Goal: Transaction & Acquisition: Purchase product/service

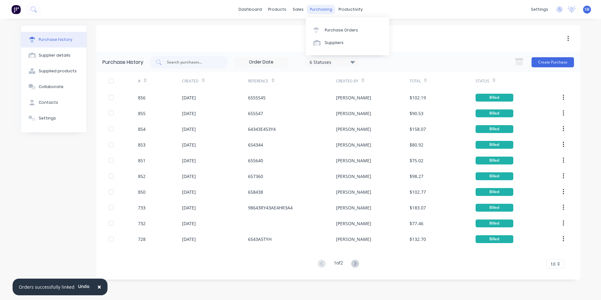
click at [320, 8] on div "purchasing" at bounding box center [321, 9] width 29 height 9
click at [340, 31] on div "Purchase Orders" at bounding box center [341, 30] width 33 height 6
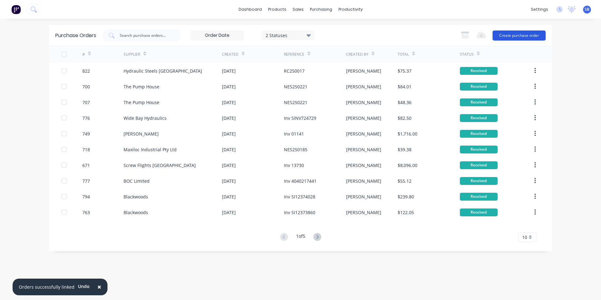
click at [509, 33] on button "Create purchase order" at bounding box center [519, 36] width 53 height 10
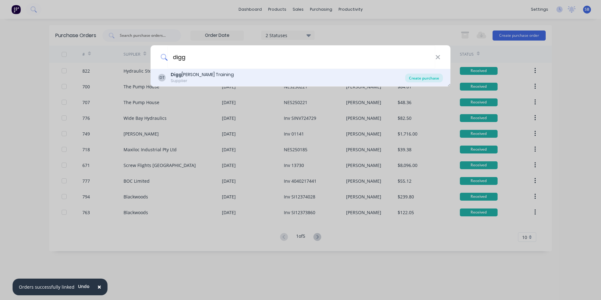
type input "digg"
click at [411, 79] on div "Create purchase" at bounding box center [424, 78] width 38 height 9
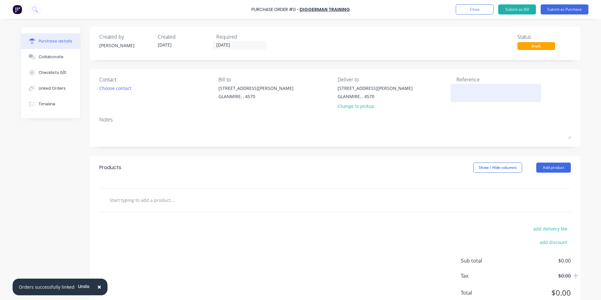
click at [477, 92] on textarea at bounding box center [496, 92] width 79 height 14
click at [470, 101] on div at bounding box center [496, 93] width 79 height 16
click at [495, 97] on textarea at bounding box center [496, 92] width 79 height 14
click at [477, 8] on button "Close" at bounding box center [475, 9] width 38 height 10
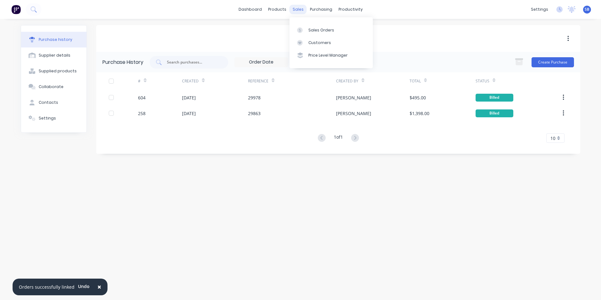
click at [295, 8] on div "sales" at bounding box center [298, 9] width 17 height 9
click at [307, 29] on link "Sales Orders" at bounding box center [331, 30] width 83 height 13
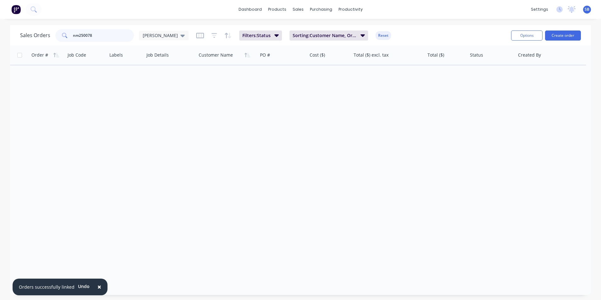
drag, startPoint x: 96, startPoint y: 34, endPoint x: 24, endPoint y: 26, distance: 72.1
click at [24, 26] on div "Sales Orders nm250078 [PERSON_NAME] Filters: Status Sorting: Customer Name, Ord…" at bounding box center [300, 35] width 581 height 20
type input "n"
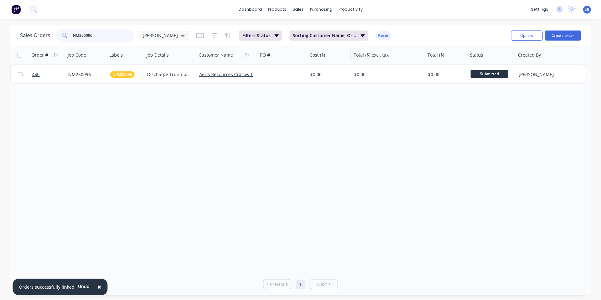
type input "NM250096"
drag, startPoint x: 339, startPoint y: 58, endPoint x: 345, endPoint y: 63, distance: 7.8
click at [0, 0] on div at bounding box center [0, 0] width 0 height 0
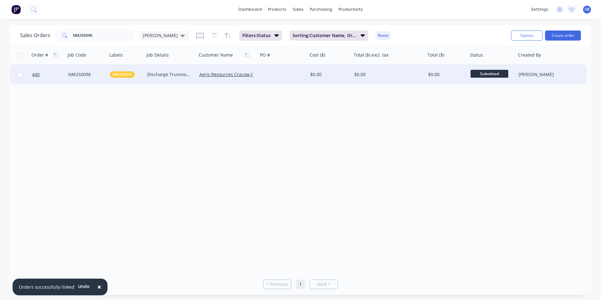
click at [349, 73] on div "$0.00" at bounding box center [330, 74] width 44 height 19
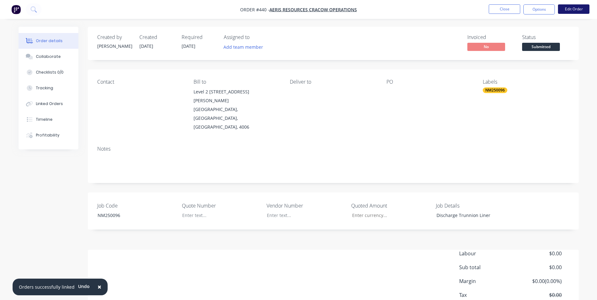
click at [577, 11] on button "Edit Order" at bounding box center [573, 8] width 31 height 9
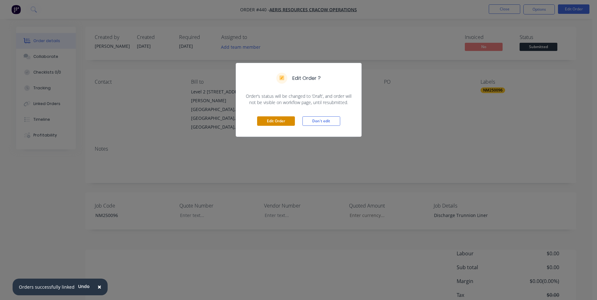
click at [270, 121] on button "Edit Order" at bounding box center [276, 120] width 38 height 9
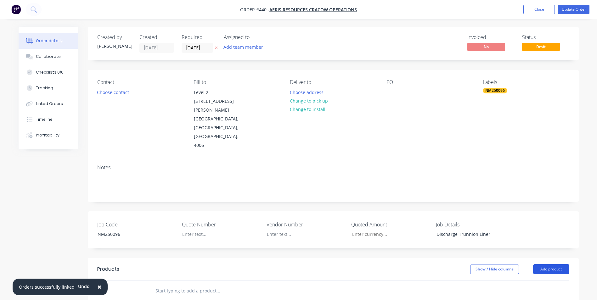
click at [554, 264] on button "Add product" at bounding box center [551, 269] width 36 height 10
click at [530, 281] on div "Product catalogue" at bounding box center [539, 285] width 48 height 9
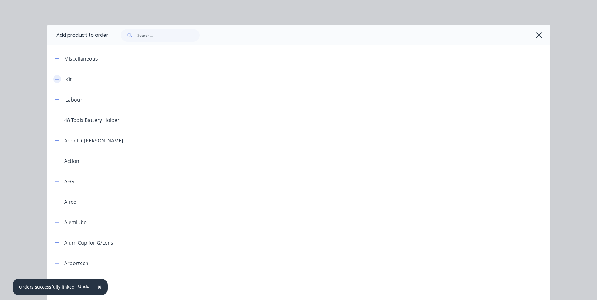
click at [57, 80] on button "button" at bounding box center [57, 79] width 8 height 8
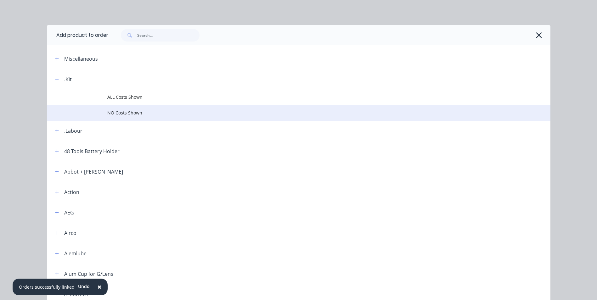
click at [139, 117] on td "NO Costs Shown" at bounding box center [328, 113] width 443 height 16
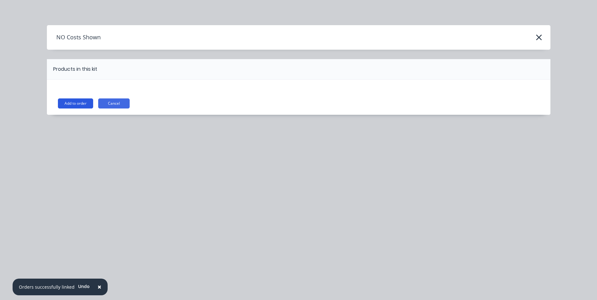
click at [77, 99] on button "Add to order" at bounding box center [75, 103] width 35 height 10
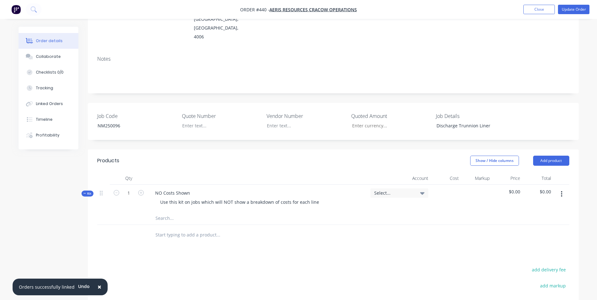
scroll to position [197, 0]
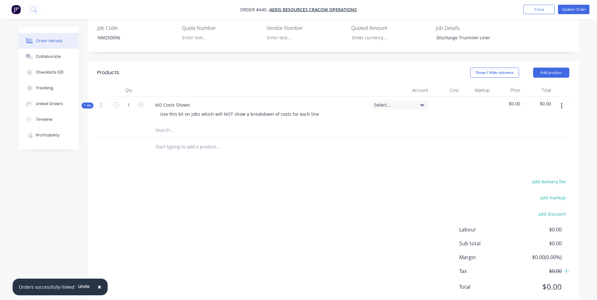
click at [171, 124] on input "text" at bounding box center [218, 130] width 126 height 13
type input "."
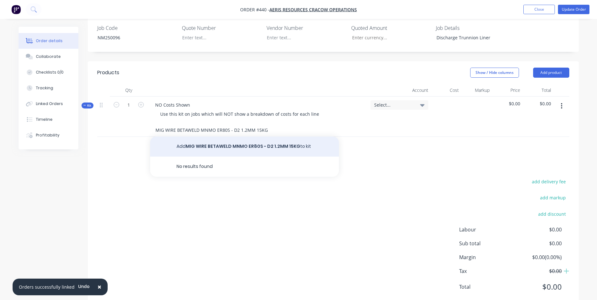
type input "MIG WIRE BETAWELD MNMO ER80S - D2 1.2MM 15KG"
click at [197, 136] on button "Add MIG WIRE BETAWELD MNMO ER80S - D2 1.2MM 15KG to kit" at bounding box center [244, 146] width 189 height 20
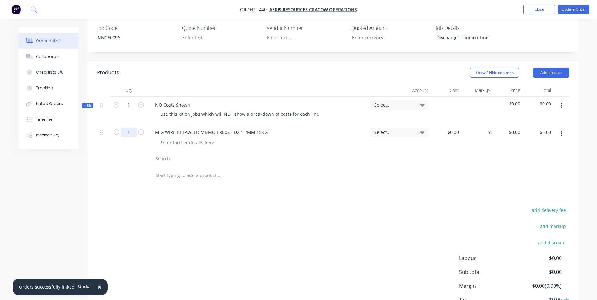
click at [125, 128] on input "1" at bounding box center [128, 132] width 16 height 9
type input "15"
click at [451, 124] on div "$0.00" at bounding box center [446, 138] width 31 height 29
type input "$8.64"
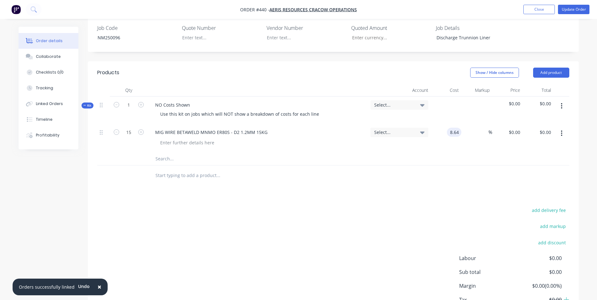
type input "$129.60"
click at [437, 165] on div at bounding box center [333, 175] width 472 height 20
click at [481, 128] on input at bounding box center [484, 132] width 7 height 9
type input "25"
type input "$10.80"
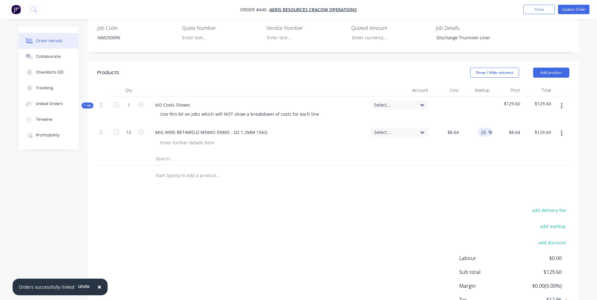
type input "$162.00"
click at [481, 132] on div "25 25 %" at bounding box center [476, 138] width 31 height 29
click at [583, 13] on button "Update Order" at bounding box center [573, 9] width 31 height 9
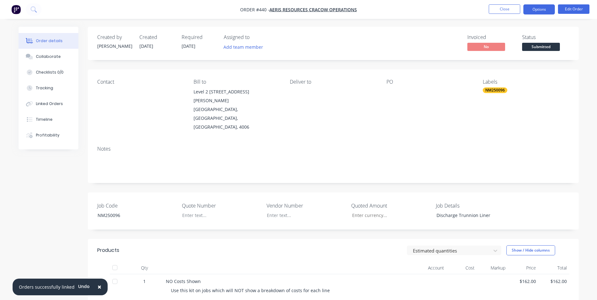
click at [527, 11] on button "Options" at bounding box center [538, 9] width 31 height 10
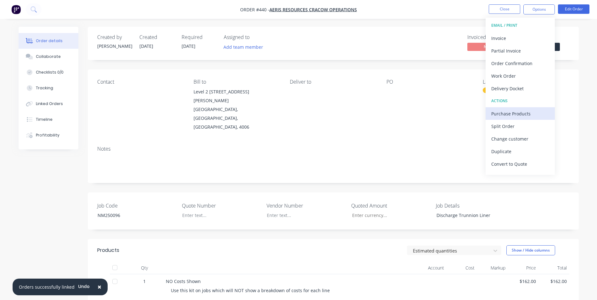
click at [518, 112] on div "Purchase Products" at bounding box center [520, 113] width 58 height 9
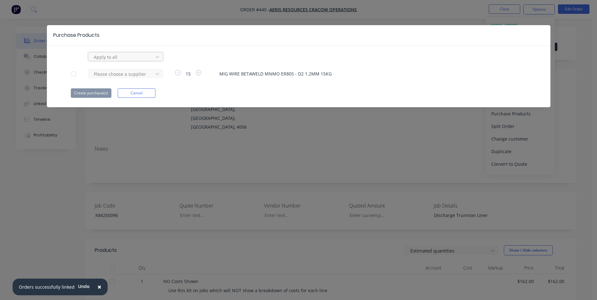
click at [128, 57] on div at bounding box center [121, 57] width 57 height 8
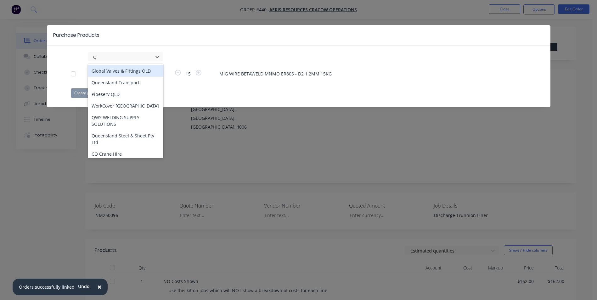
type input "QW"
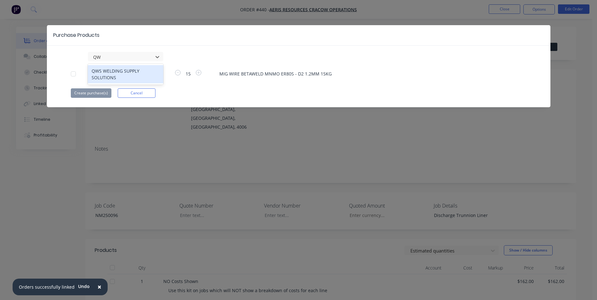
click at [126, 69] on div "QWS WELDING SUPPLY SOLUTIONS" at bounding box center [125, 74] width 75 height 18
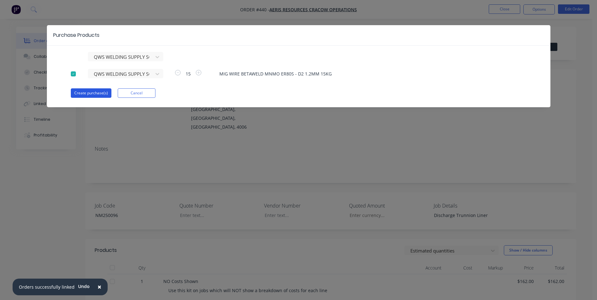
click at [97, 95] on button "Create purchase(s)" at bounding box center [91, 92] width 41 height 9
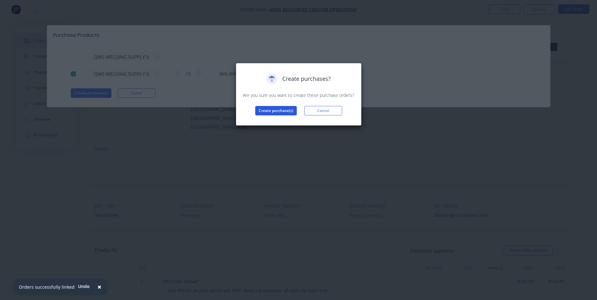
click at [278, 109] on button "Create purchase(s)" at bounding box center [276, 110] width 42 height 9
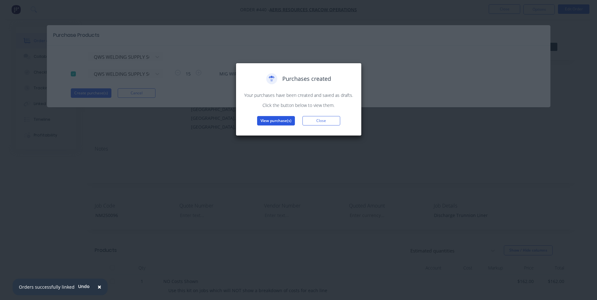
click at [281, 118] on button "View purchase(s)" at bounding box center [276, 120] width 38 height 9
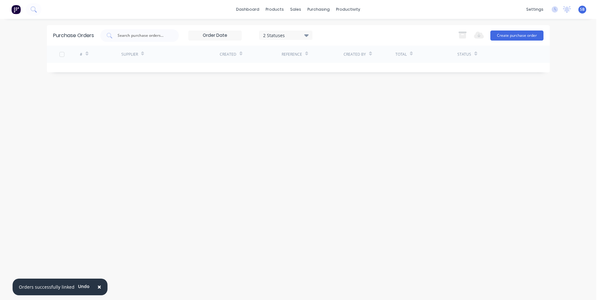
click at [274, 34] on div "2 Statuses" at bounding box center [285, 35] width 45 height 7
click at [306, 92] on div "Submitted" at bounding box center [293, 89] width 50 height 7
click at [153, 84] on div "Purchase Orders 3 Statuses 3 Statuses Export to Excel (XLSX) Create purchase or…" at bounding box center [298, 159] width 503 height 269
click at [266, 31] on div "3 Statuses" at bounding box center [285, 35] width 53 height 9
click at [286, 81] on button "Draft" at bounding box center [299, 76] width 79 height 13
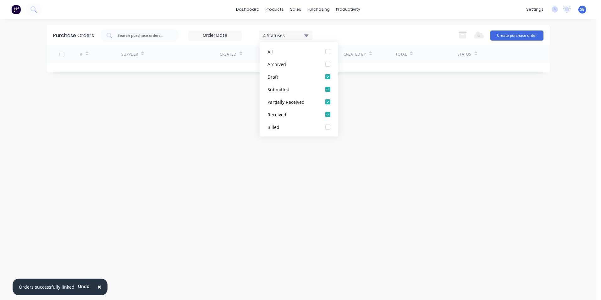
click at [141, 92] on div "Purchase Orders 4 Statuses 4 Statuses Export to Excel (XLSX) Create purchase or…" at bounding box center [298, 159] width 503 height 269
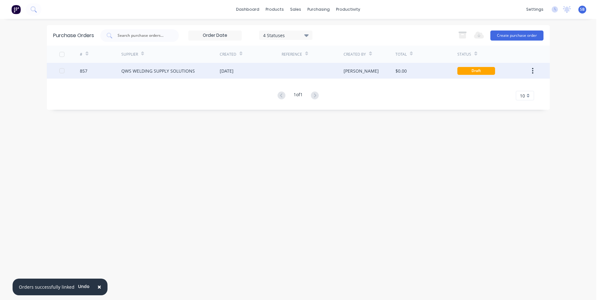
click at [177, 64] on div "QWS WELDING SUPPLY SOLUTIONS" at bounding box center [170, 71] width 98 height 16
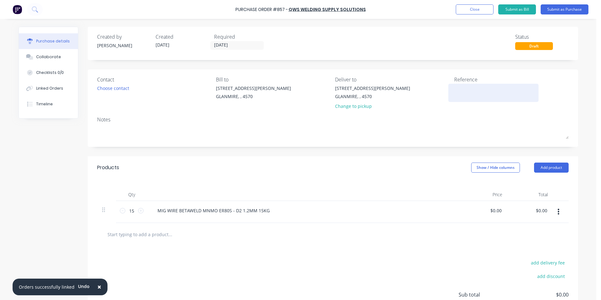
click at [459, 89] on textarea at bounding box center [493, 92] width 79 height 14
type textarea "NM"
type textarea "x"
type textarea "NM2"
type textarea "x"
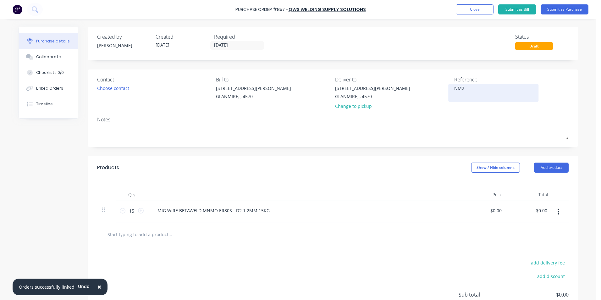
type textarea "NM25"
type textarea "x"
type textarea "NM250"
type textarea "x"
type textarea "NM2500"
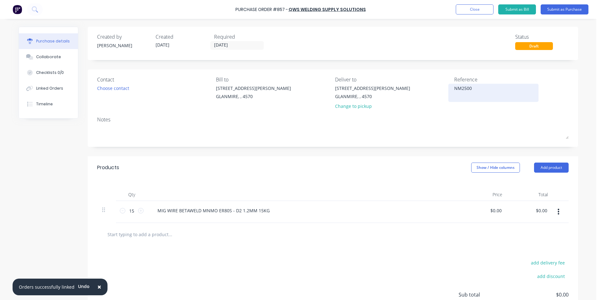
type textarea "x"
type textarea "NM25009"
type textarea "x"
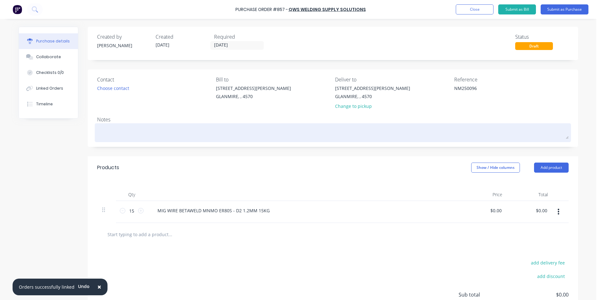
type textarea "NM250096"
type textarea "x"
type textarea "NM250096"
click at [145, 126] on textarea at bounding box center [333, 132] width 472 height 14
type textarea "x"
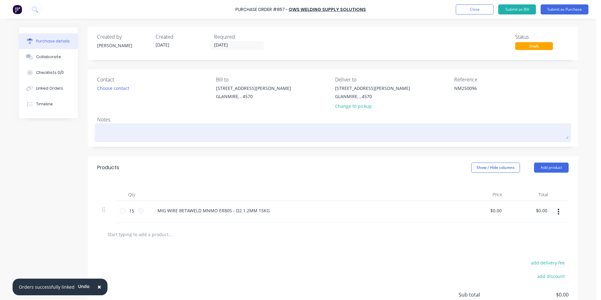
type textarea "N"
type textarea "x"
type textarea "NM"
type textarea "x"
type textarea "NM2"
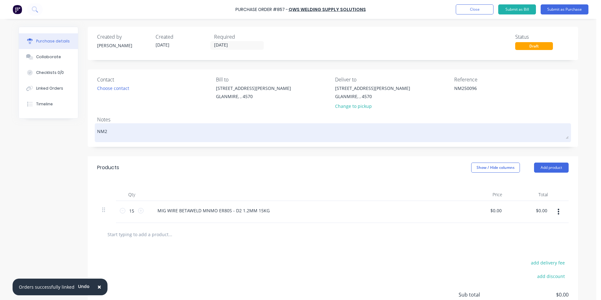
type textarea "x"
type textarea "NM25"
type textarea "x"
type textarea "NM250"
type textarea "x"
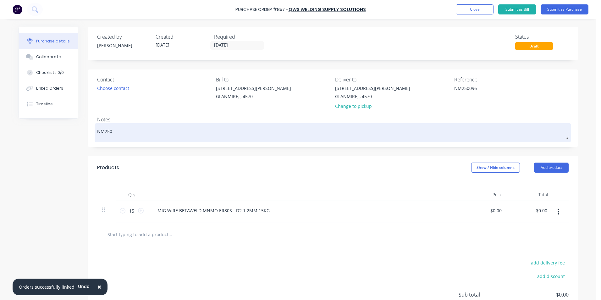
type textarea "NM2500"
type textarea "x"
type textarea "NM25009"
type textarea "x"
type textarea "NM250096"
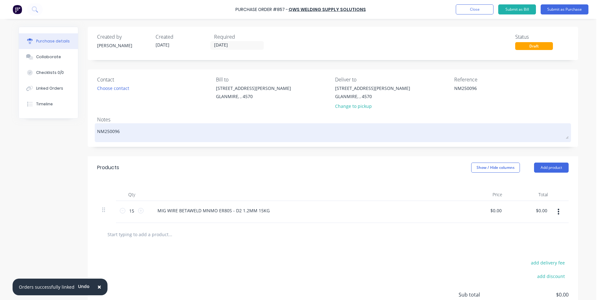
type textarea "x"
type textarea "NM250096-"
type textarea "x"
type textarea "NM250096-G"
type textarea "x"
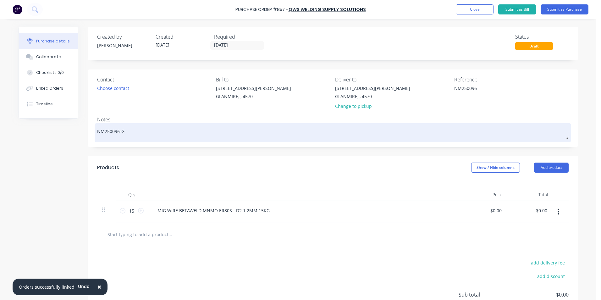
type textarea "NM250096-GL"
type textarea "x"
type textarea "NM250096-GLE"
type textarea "x"
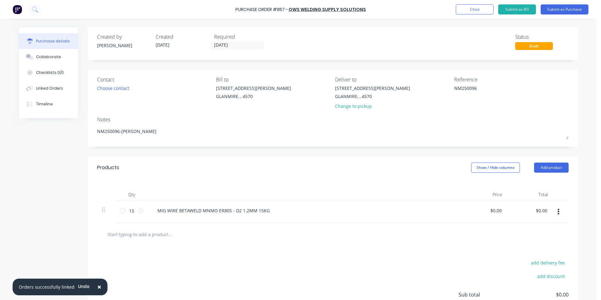
type textarea "NM250096-[PERSON_NAME]"
type textarea "x"
type textarea "NM250096-[PERSON_NAME]"
click at [484, 160] on div "Products Show / Hide columns Add product" at bounding box center [333, 167] width 491 height 23
click at [483, 162] on div "Products Show / Hide columns Add product" at bounding box center [333, 167] width 491 height 23
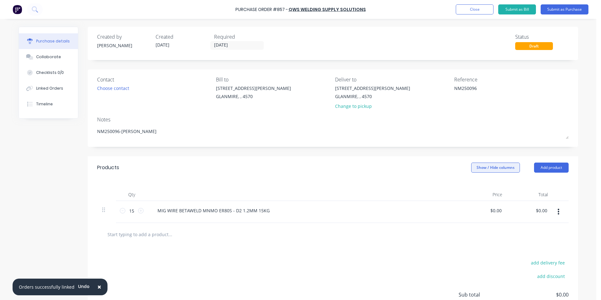
click at [480, 167] on button "Show / Hide columns" at bounding box center [495, 168] width 49 height 10
click at [477, 187] on label "Account" at bounding box center [476, 188] width 11 height 5
click at [471, 186] on input "Account" at bounding box center [471, 186] width 0 height 0
click at [452, 212] on span "Select..." at bounding box center [448, 211] width 19 height 7
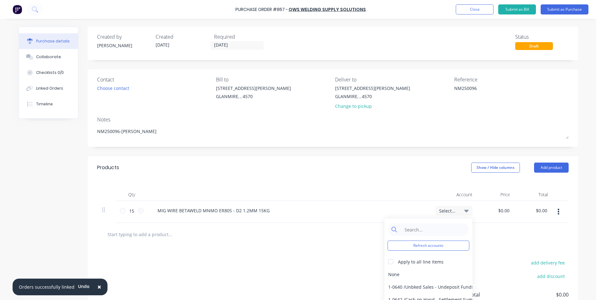
click at [450, 223] on div "Refresh accounts Apply to all line items None 1-0640 / Unbked Sales - Undeposit…" at bounding box center [429, 269] width 88 height 101
type textarea "x"
click at [425, 229] on input at bounding box center [433, 229] width 64 height 13
type input "MATER"
click at [415, 273] on div "5-0270 / Purchases - Materials" at bounding box center [429, 274] width 88 height 13
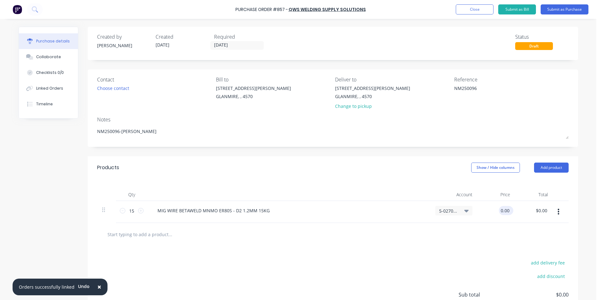
type textarea "x"
drag, startPoint x: 497, startPoint y: 213, endPoint x: 539, endPoint y: 218, distance: 42.4
click at [539, 218] on div "15 15 MIG WIRE BETAWELD MNMO ER80S - D2 1.2MM 15KG 5-0270 / Purchases - Materia…" at bounding box center [333, 212] width 472 height 22
type input "8.64"
type textarea "x"
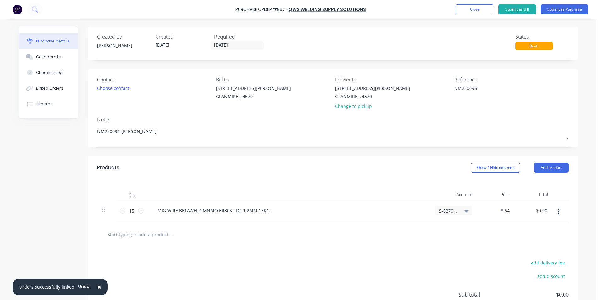
type input "$8.64"
type input "$129.60"
click at [519, 251] on div "add delivery fee add discount Sub total $0.00 Tax $0.00 Total $0.00" at bounding box center [333, 297] width 491 height 103
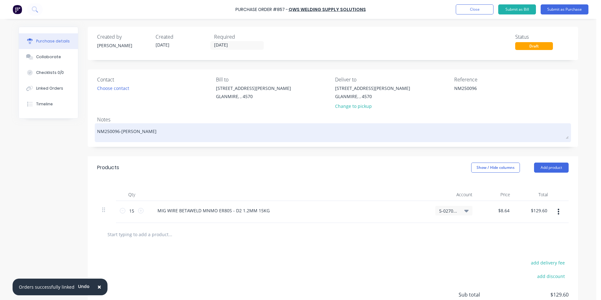
click at [141, 133] on textarea "NM250096-[PERSON_NAME]" at bounding box center [333, 132] width 472 height 14
type textarea "x"
type textarea "NM250096-[PERSON_NAME]"
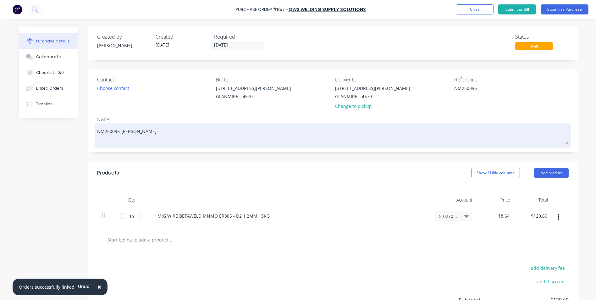
type textarea "x"
type textarea "NM250096-[PERSON_NAME] A"
type textarea "x"
type textarea "NM250096-[PERSON_NAME] AS"
type textarea "x"
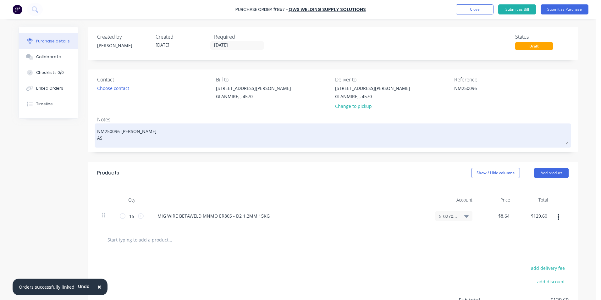
type textarea "NM250096-[PERSON_NAME] AS"
type textarea "x"
type textarea "NM250096-[PERSON_NAME] AS P"
type textarea "x"
type textarea "NM250096-[PERSON_NAME] AS PE"
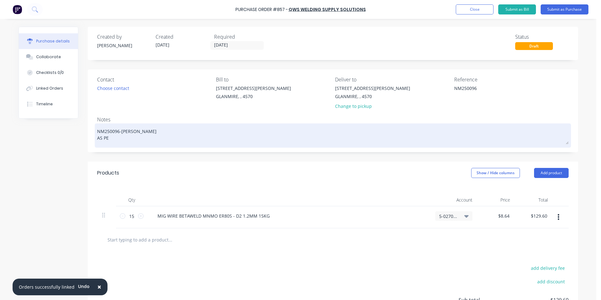
type textarea "x"
type textarea "NM250096-[PERSON_NAME] AS PER"
type textarea "x"
type textarea "NM250096-[PERSON_NAME] AS PER"
type textarea "x"
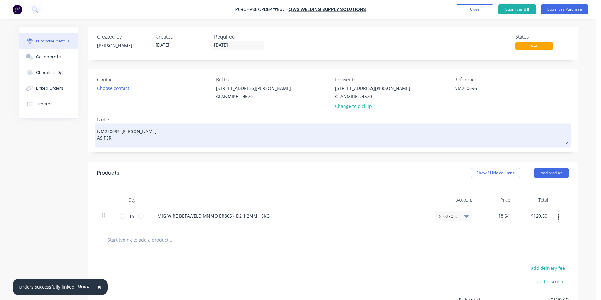
type textarea "NM250096-[PERSON_NAME] AS PER Q"
type textarea "x"
type textarea "NM250096-[PERSON_NAME] AS PER QU"
type textarea "x"
type textarea "NM250096-[PERSON_NAME] AS PER QUO"
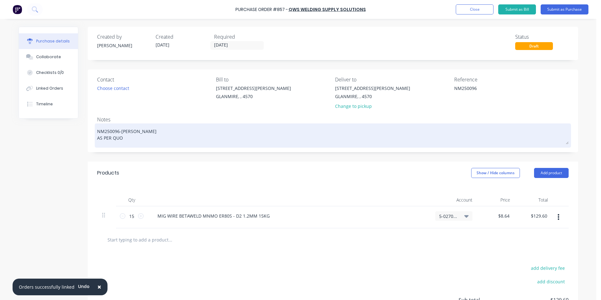
type textarea "x"
type textarea "NM250096-[PERSON_NAME] AS PER QUOT"
type textarea "x"
type textarea "NM250096-[PERSON_NAME] AS PER QUOTE"
type textarea "x"
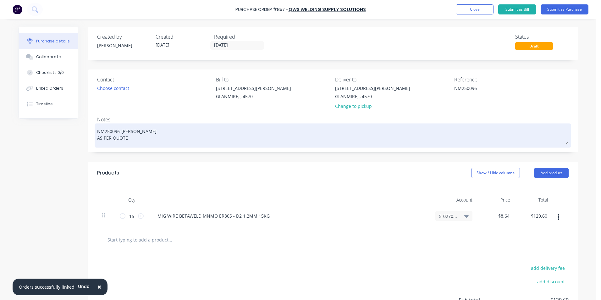
type textarea "NM250096-[PERSON_NAME] AS PER QUOTE"
type textarea "x"
type textarea "NM250096-[PERSON_NAME] AS PER QUOTE"
type textarea "x"
type textarea "NM250096-[PERSON_NAME] AS PER QUOTE:"
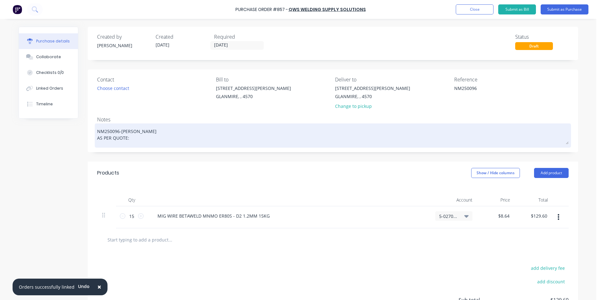
type textarea "x"
type textarea "NM250096-[PERSON_NAME] AS PER QUOTE:"
type textarea "x"
type textarea "NM250096-[PERSON_NAME] AS PER QUOTE: 1"
type textarea "x"
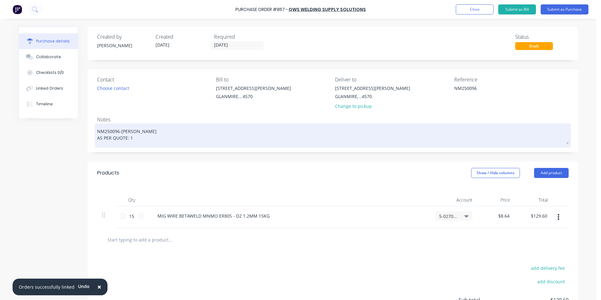
type textarea "NM250096-[PERSON_NAME] AS PER QUOTE: 10"
type textarea "x"
type textarea "NM250096-[PERSON_NAME] AS PER QUOTE: 106"
type textarea "x"
type textarea "NM250096-[PERSON_NAME] AS PER QUOTE: 1066"
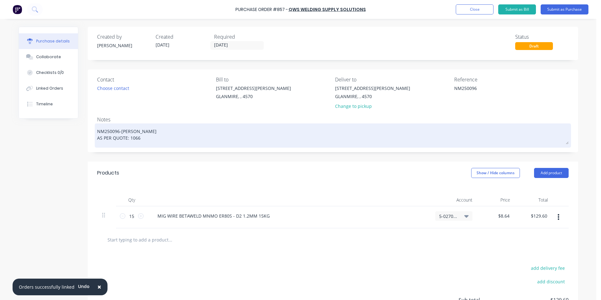
type textarea "x"
type textarea "NM250096-[PERSON_NAME] AS PER QUOTE: 10662"
type textarea "x"
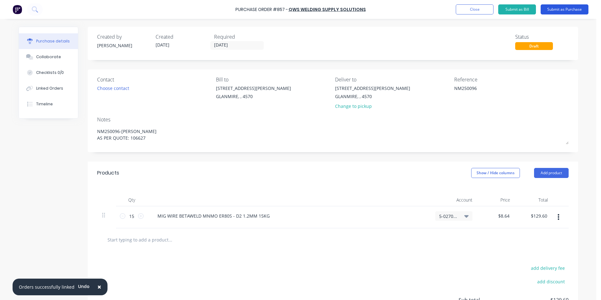
type textarea "NM250096-[PERSON_NAME] AS PER QUOTE: 106627"
type textarea "x"
type textarea "NM250096-[PERSON_NAME] AS PER QUOTE: 106627"
click at [574, 7] on button "Submit as Purchase" at bounding box center [565, 9] width 48 height 10
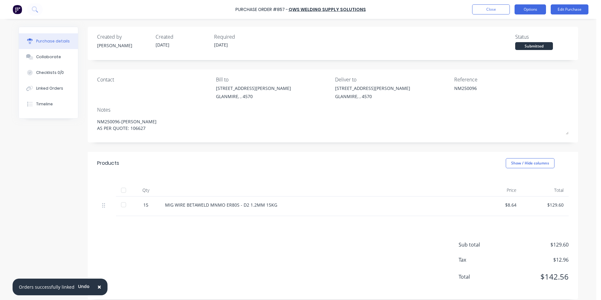
click at [530, 6] on button "Options" at bounding box center [530, 9] width 31 height 10
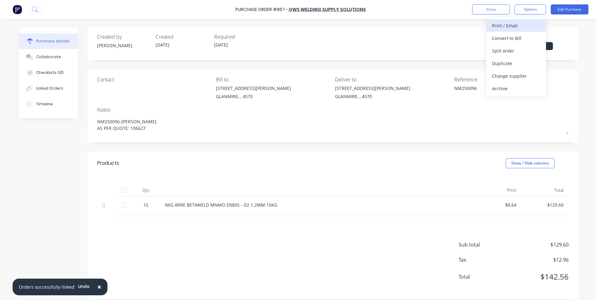
click at [516, 23] on div "Print / Email" at bounding box center [516, 25] width 48 height 9
click at [513, 37] on div "With pricing" at bounding box center [516, 38] width 48 height 9
type textarea "x"
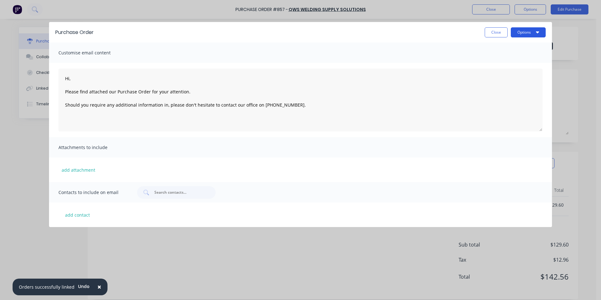
click at [523, 30] on button "Options" at bounding box center [528, 32] width 35 height 10
click at [240, 120] on textarea "Hi, Please find attached our Purchase Order for your attention. Should you requ…" at bounding box center [300, 100] width 484 height 63
click at [82, 216] on button "add contact" at bounding box center [77, 214] width 38 height 9
type textarea "Hi, Please find attached our Purchase Order for your attention. Should you requ…"
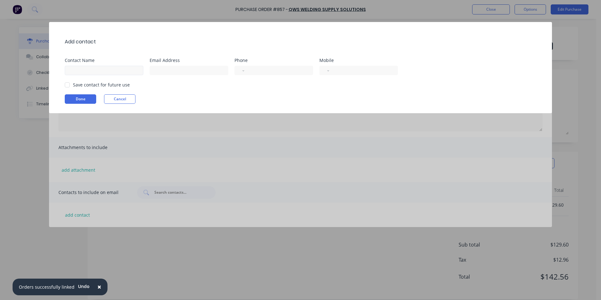
click at [133, 66] on div at bounding box center [107, 69] width 85 height 11
click at [132, 67] on input at bounding box center [104, 70] width 79 height 9
type input "[PERSON_NAME] [PERSON_NAME]"
type input "[EMAIL_ADDRESS][DOMAIN_NAME]"
select select "AU"
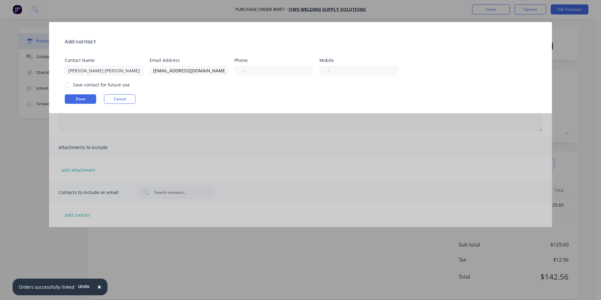
type input "0417 017 647"
drag, startPoint x: 293, startPoint y: 67, endPoint x: 256, endPoint y: 65, distance: 37.2
click at [256, 65] on div "International [GEOGRAPHIC_DATA] [GEOGRAPHIC_DATA] [GEOGRAPHIC_DATA] [GEOGRAPHIC…" at bounding box center [277, 69] width 85 height 11
drag, startPoint x: 224, startPoint y: 70, endPoint x: 86, endPoint y: 70, distance: 138.4
click at [86, 70] on div "Contact Name [PERSON_NAME] [PERSON_NAME] Email Address [EMAIL_ADDRESS][DOMAIN_N…" at bounding box center [304, 66] width 478 height 17
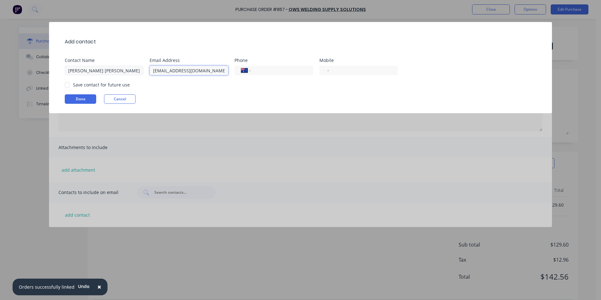
type input "m"
drag, startPoint x: 177, startPoint y: 73, endPoint x: 139, endPoint y: 72, distance: 38.1
click at [140, 72] on div "Contact Name [PERSON_NAME] [PERSON_NAME] Email Address Phone International [GEO…" at bounding box center [304, 66] width 478 height 17
type input "[PERSON_NAME][EMAIL_ADDRESS][DOMAIN_NAME]"
type input "54811133"
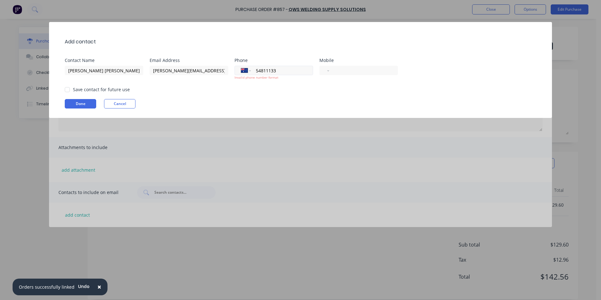
drag, startPoint x: 288, startPoint y: 67, endPoint x: 242, endPoint y: 67, distance: 45.9
click at [242, 67] on div "International [GEOGRAPHIC_DATA] [GEOGRAPHIC_DATA] [GEOGRAPHIC_DATA] [GEOGRAPHIC…" at bounding box center [274, 70] width 79 height 9
click at [201, 109] on div "Add contact Contact Name [PERSON_NAME] [PERSON_NAME] Email Address [PERSON_NAME…" at bounding box center [300, 70] width 503 height 96
click at [69, 88] on div at bounding box center [67, 89] width 13 height 13
type textarea "Hi, Please find attached our Purchase Order for your attention. Should you requ…"
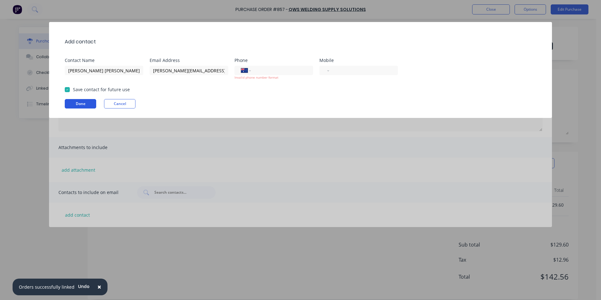
click at [82, 102] on button "Done" at bounding box center [80, 103] width 31 height 9
type textarea "x"
type textarea "Hi, Please find attached our Purchase Order for your attention. Should you requ…"
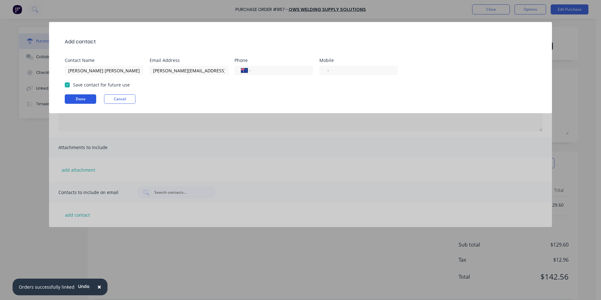
type textarea "x"
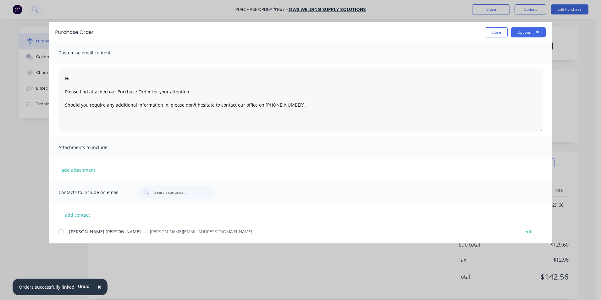
click at [60, 233] on div at bounding box center [61, 231] width 13 height 13
type textarea "Hi, Please find attached our Purchase Order for your attention. Should you requ…"
click at [521, 34] on button "Options" at bounding box center [528, 32] width 35 height 10
click at [514, 61] on div "Print" at bounding box center [516, 60] width 48 height 9
type textarea "x"
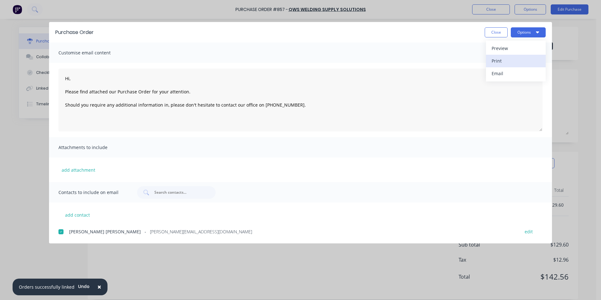
type textarea "Hi, Please find attached our Purchase Order for your attention. Should you requ…"
type textarea "x"
type textarea "Hi, Please find attached our Purchase Order for your attention. Should you requ…"
click at [526, 28] on button "Options" at bounding box center [528, 32] width 35 height 10
click at [509, 70] on div "Email" at bounding box center [516, 73] width 48 height 9
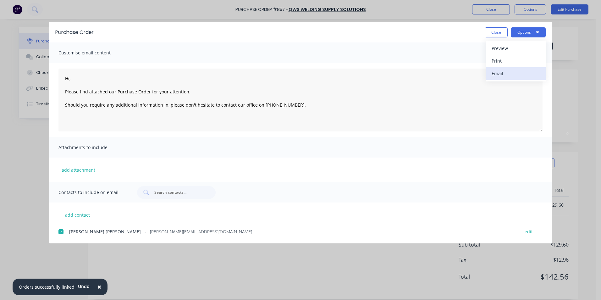
type textarea "x"
type textarea "Hi, Please find attached our Purchase Order for your attention. Should you requ…"
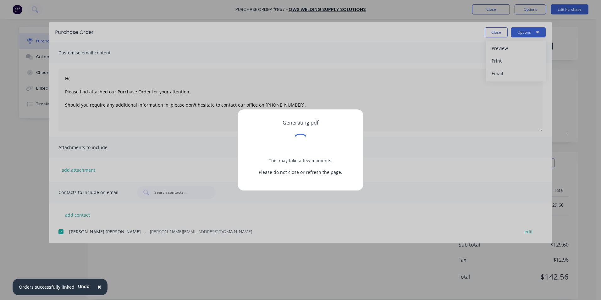
type textarea "x"
type textarea "Hi, Please find attached our Purchase Order for your attention. Should you requ…"
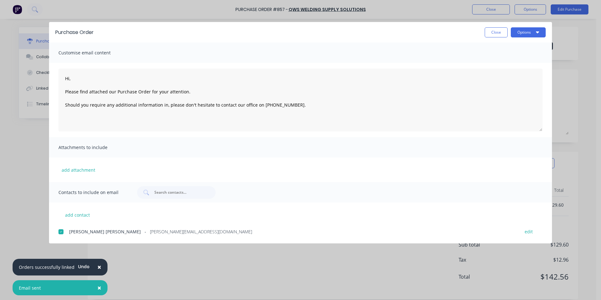
click at [97, 267] on span "×" at bounding box center [99, 267] width 4 height 9
type textarea "x"
type textarea "Hi, Please find attached our Purchase Order for your attention. Should you requ…"
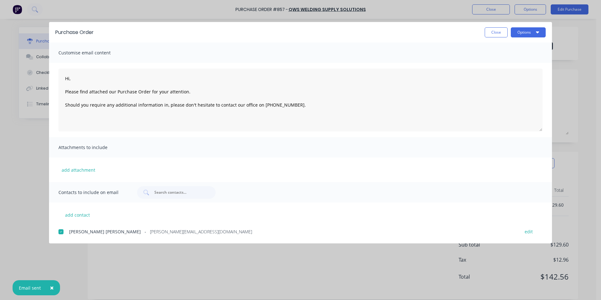
click at [52, 286] on span "×" at bounding box center [52, 287] width 4 height 9
type textarea "x"
type textarea "Hi, Please find attached our Purchase Order for your attention. Should you requ…"
type textarea "x"
type textarea "Hi, Please find attached our Purchase Order for your attention. Should you requ…"
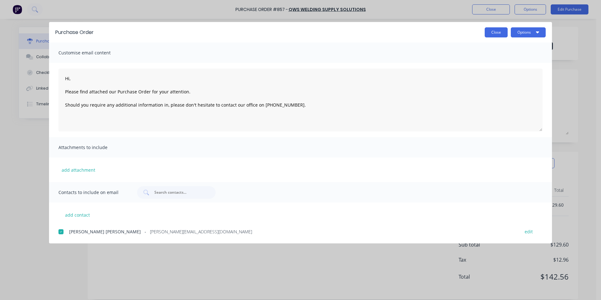
click at [486, 28] on button "Close" at bounding box center [496, 32] width 23 height 10
type textarea "x"
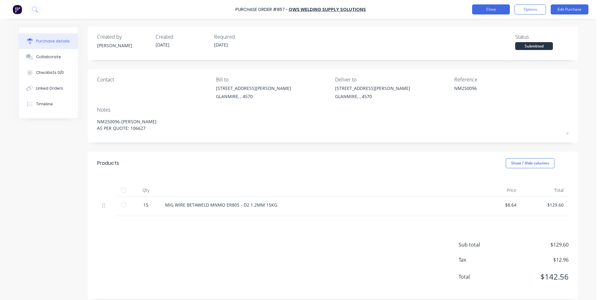
click at [492, 7] on button "Close" at bounding box center [491, 9] width 38 height 10
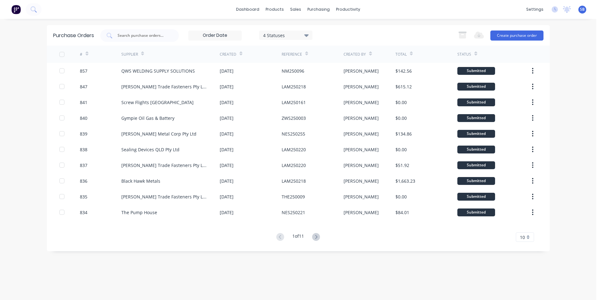
click at [282, 34] on div "4 Statuses" at bounding box center [285, 35] width 45 height 7
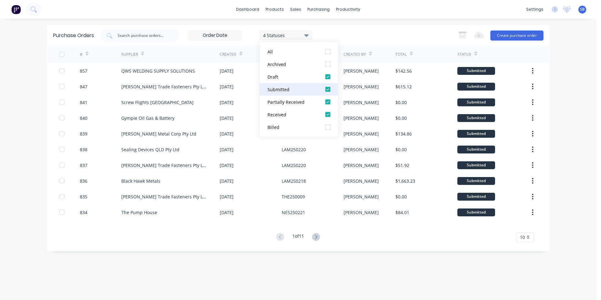
click at [274, 87] on div "Submitted" at bounding box center [293, 89] width 50 height 7
click at [274, 79] on div "Draft" at bounding box center [293, 77] width 50 height 7
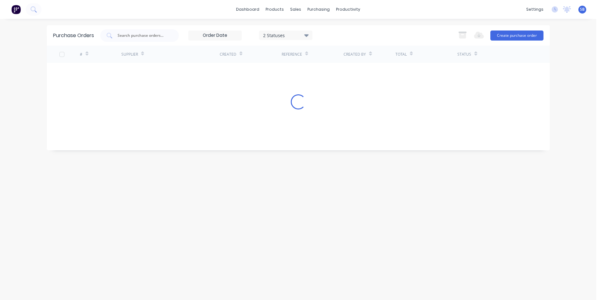
click at [377, 35] on div "2 Statuses 2 Statuses Export to Excel (XLSX) Create purchase order" at bounding box center [321, 35] width 443 height 13
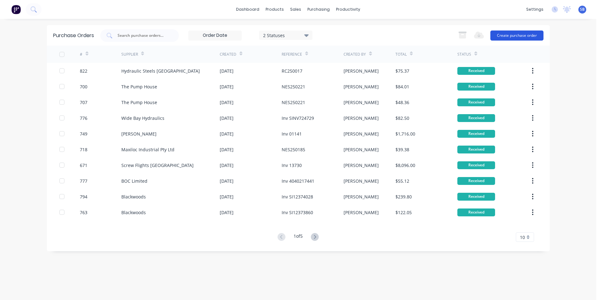
click at [520, 32] on button "Create purchase order" at bounding box center [517, 36] width 53 height 10
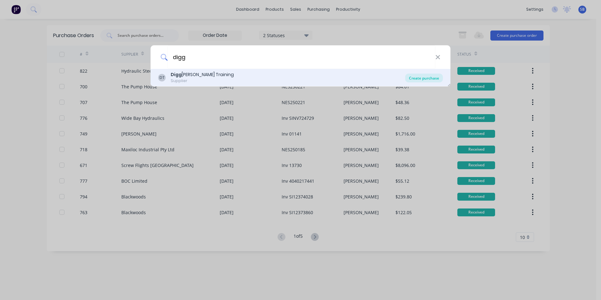
type input "digg"
click at [418, 79] on div "Create purchase" at bounding box center [424, 78] width 38 height 9
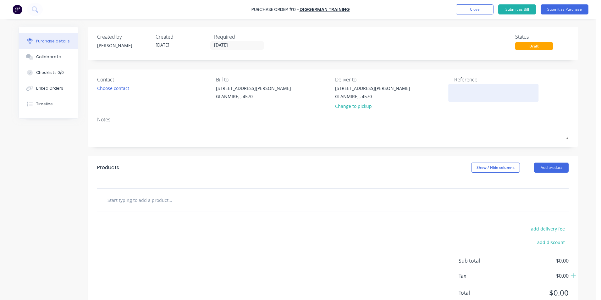
click at [481, 91] on textarea at bounding box center [493, 92] width 79 height 14
type textarea "299"
type textarea "x"
type textarea "2997"
type textarea "x"
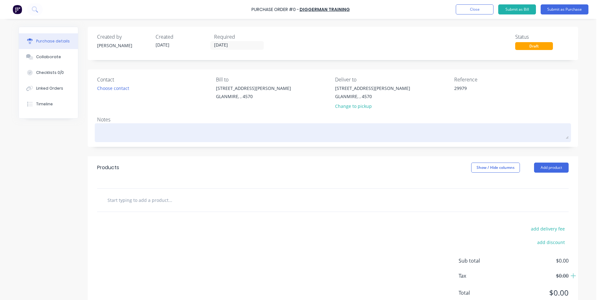
type textarea "29979"
type textarea "x"
type textarea "29979"
click at [147, 125] on textarea at bounding box center [333, 132] width 472 height 14
type textarea "x"
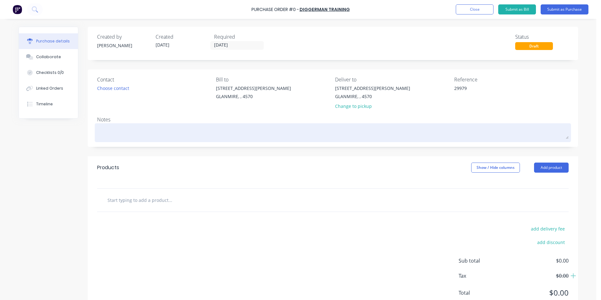
type textarea "t"
type textarea "x"
type textarea "tr"
type textarea "x"
type textarea "tra"
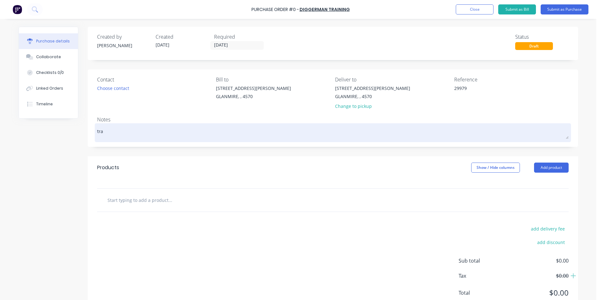
type textarea "x"
type textarea "trai"
type textarea "x"
type textarea "train"
type textarea "x"
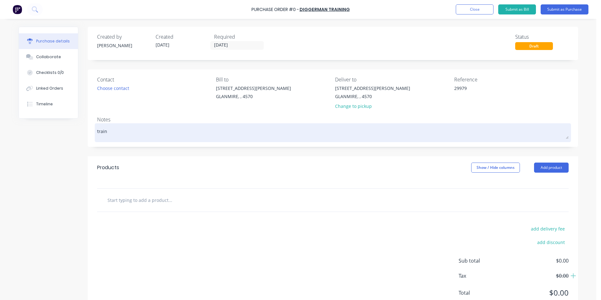
type textarea "traini"
type textarea "x"
type textarea "trainin"
type textarea "x"
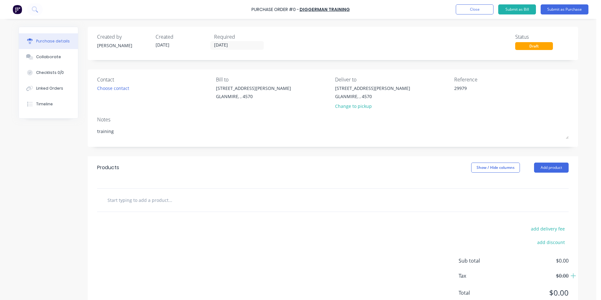
type textarea "training"
type textarea "x"
type textarea "training"
click at [141, 202] on input "text" at bounding box center [170, 200] width 126 height 13
click at [133, 197] on input "text" at bounding box center [170, 200] width 126 height 13
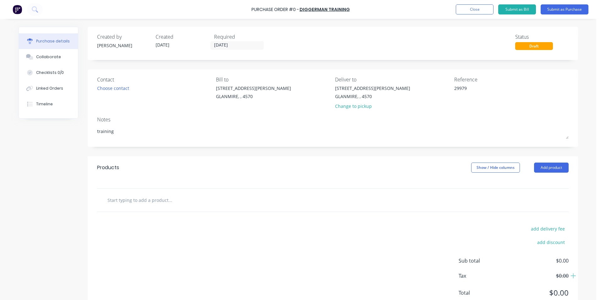
type textarea "x"
type input "E"
type textarea "x"
type input "EW"
type textarea "x"
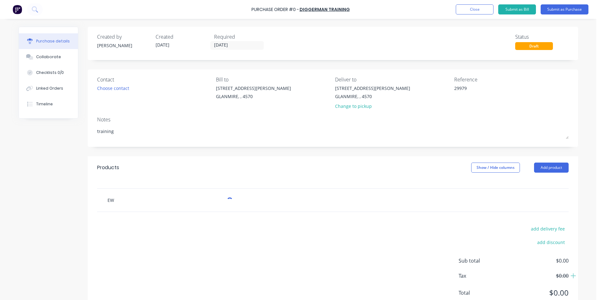
type input "EWP"
type textarea "x"
type input "EWP"
type textarea "x"
type input "EWP T"
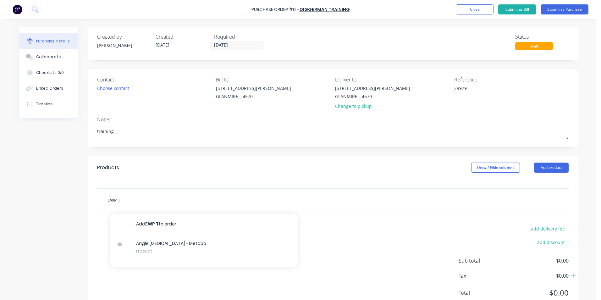
type textarea "x"
type input "EWP TR"
type textarea "x"
type input "EWP TRA"
type textarea "x"
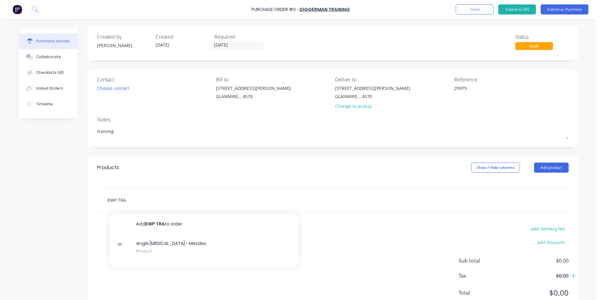
type input "EWP TRAI"
type textarea "x"
type input "EWP TRAIN"
type textarea "x"
type input "EWP TRAINI"
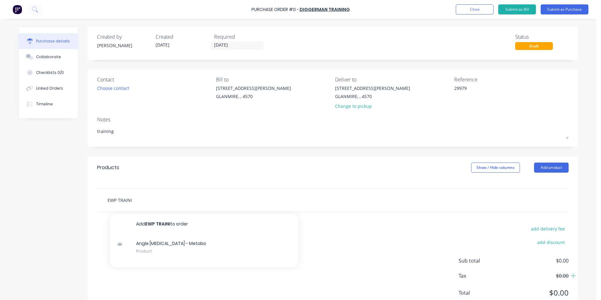
type textarea "x"
type input "EWP TRAININ"
type textarea "x"
type input "EWP TRAINING"
type textarea "x"
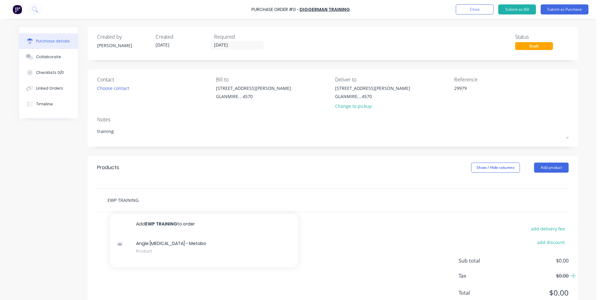
type input "EWP TRAINING"
type textarea "x"
type input "EWP TRAINING k"
type textarea "x"
type input "EWP TRAINING kO"
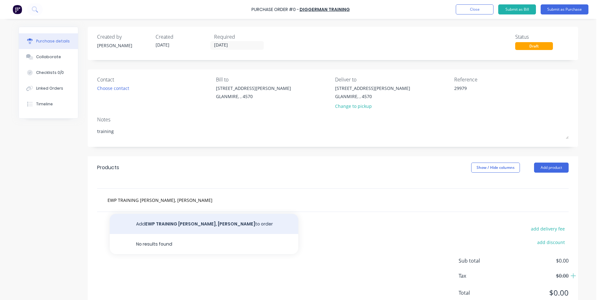
click at [170, 219] on button "Add EWP TRAINING [PERSON_NAME], [PERSON_NAME] to order" at bounding box center [204, 224] width 189 height 20
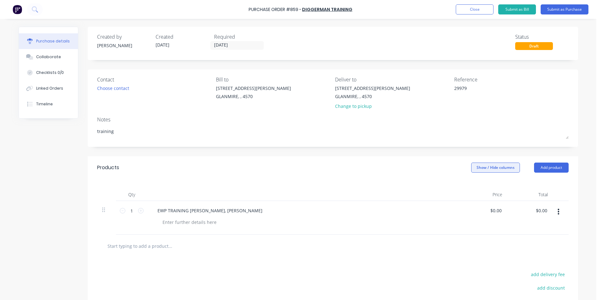
click at [489, 171] on button "Show / Hide columns" at bounding box center [495, 168] width 49 height 10
click at [478, 188] on label "Account" at bounding box center [476, 188] width 11 height 5
click at [471, 186] on input "Account" at bounding box center [471, 186] width 0 height 0
click at [456, 207] on div "Select..." at bounding box center [454, 210] width 37 height 9
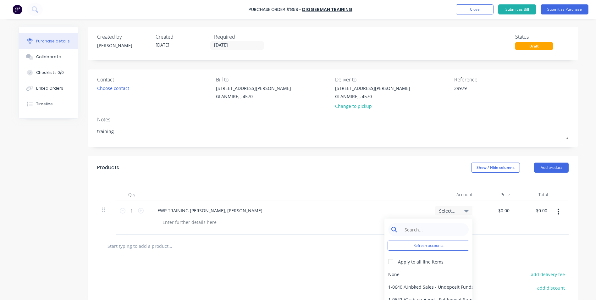
click at [442, 227] on input at bounding box center [433, 229] width 64 height 13
click at [434, 270] on div "6-0448 / Staff Training" at bounding box center [429, 274] width 88 height 13
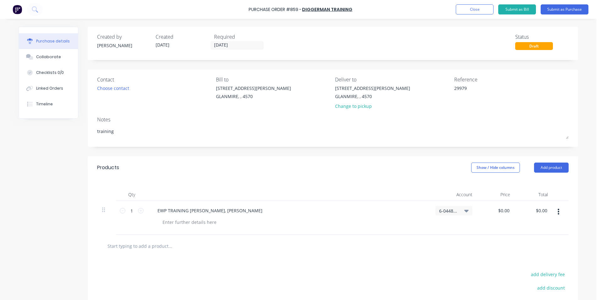
click at [558, 211] on button "button" at bounding box center [558, 211] width 15 height 11
click at [548, 249] on button "Exclude from tax" at bounding box center [539, 253] width 53 height 13
drag, startPoint x: 494, startPoint y: 210, endPoint x: 514, endPoint y: 207, distance: 20.2
click at [514, 207] on div "1 1 EWP TRAINING [PERSON_NAME], [PERSON_NAME] 6-0448 / Staff Training 0.00 0.00…" at bounding box center [333, 218] width 472 height 34
drag, startPoint x: 536, startPoint y: 214, endPoint x: 551, endPoint y: 212, distance: 15.3
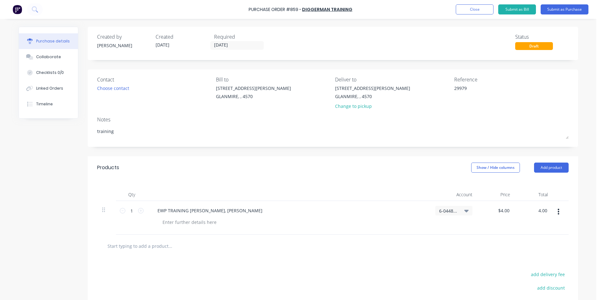
click at [551, 212] on div "1 1 EWP TRAINING [PERSON_NAME], [PERSON_NAME] 6-0448 / Staff Training $4.00 $4.…" at bounding box center [333, 218] width 472 height 34
click at [547, 235] on div at bounding box center [333, 246] width 472 height 23
click at [563, 9] on button "Submit as Purchase" at bounding box center [565, 9] width 48 height 10
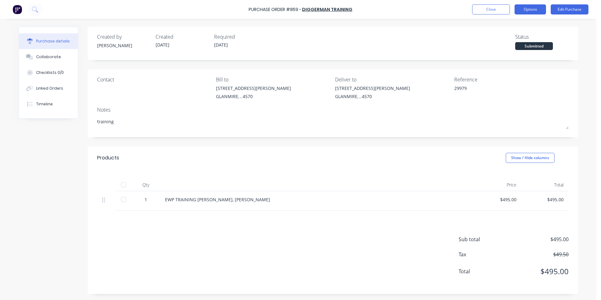
click at [516, 9] on button "Options" at bounding box center [530, 9] width 31 height 10
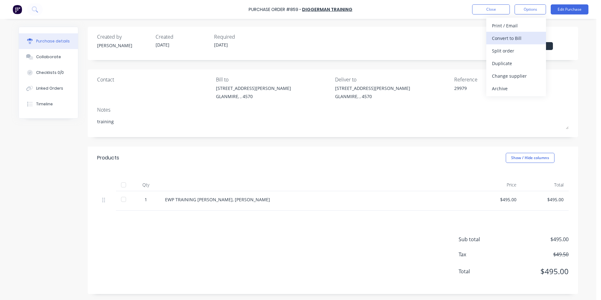
click at [507, 37] on div "Convert to Bill" at bounding box center [516, 38] width 48 height 9
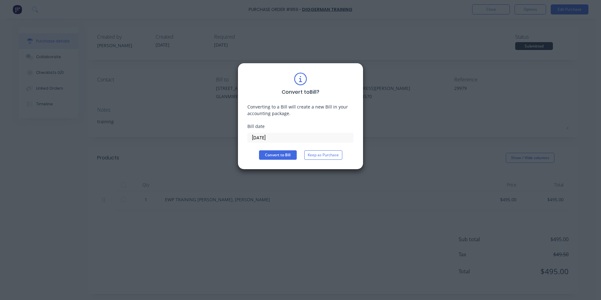
click at [315, 140] on input "[DATE]" at bounding box center [301, 137] width 106 height 9
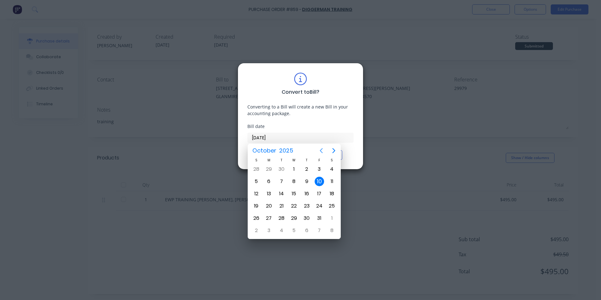
click at [324, 148] on icon "Previous page" at bounding box center [322, 151] width 8 height 8
click at [307, 205] on div "25" at bounding box center [306, 205] width 9 height 9
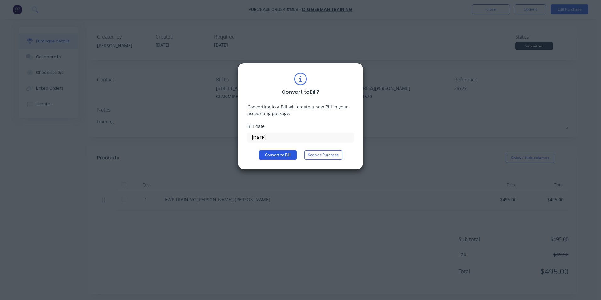
click at [282, 154] on button "Convert to Bill" at bounding box center [278, 154] width 38 height 9
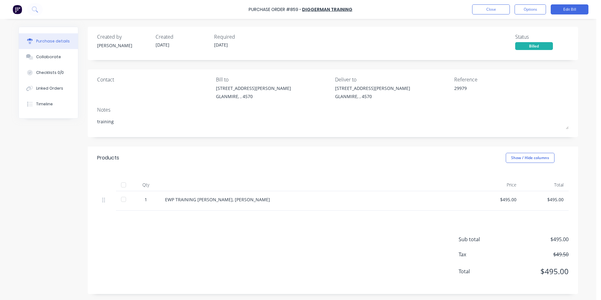
click at [482, 23] on div "Purchase details Collaborate Checklists 0/0 Linked Orders Timeline Created by […" at bounding box center [298, 140] width 572 height 269
click at [487, 14] on div "Purchase Order #859 - Diggerman Training Close Options Edit Bill" at bounding box center [300, 9] width 601 height 19
click at [488, 13] on button "Close" at bounding box center [491, 9] width 38 height 10
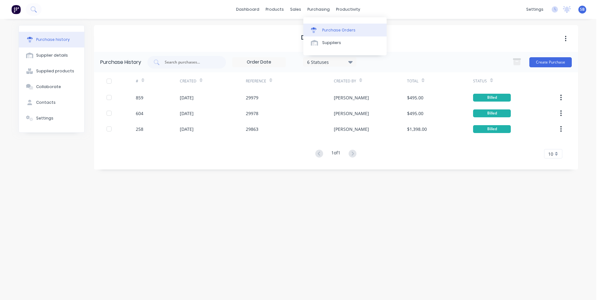
click at [325, 26] on link "Purchase Orders" at bounding box center [344, 30] width 83 height 13
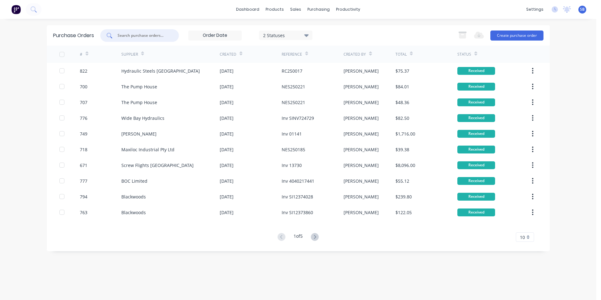
click at [149, 33] on input "text" at bounding box center [143, 35] width 52 height 6
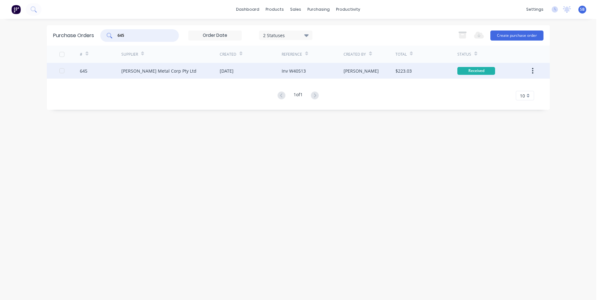
click at [378, 71] on div "[PERSON_NAME]" at bounding box center [370, 71] width 52 height 16
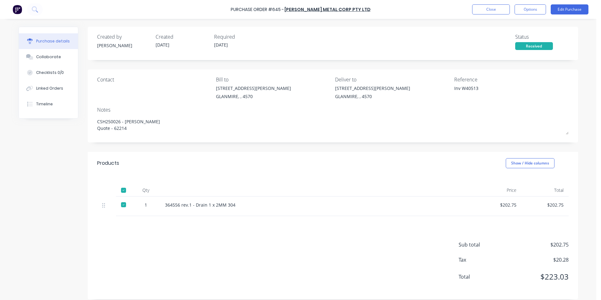
click at [548, 8] on div "Close Options Edit Purchase" at bounding box center [530, 9] width 116 height 10
click at [561, 7] on button "Edit Purchase" at bounding box center [570, 9] width 38 height 10
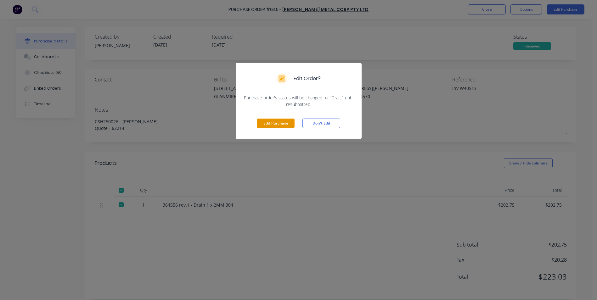
click at [275, 121] on button "Edit Purchase" at bounding box center [276, 123] width 38 height 9
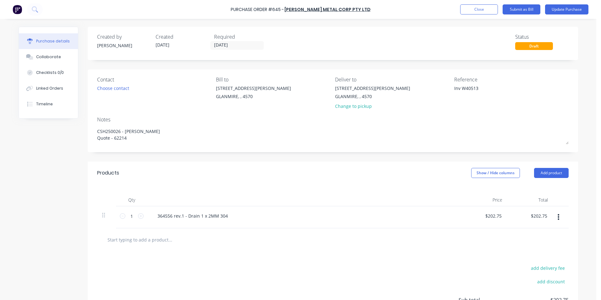
drag, startPoint x: 459, startPoint y: 88, endPoint x: 445, endPoint y: 85, distance: 13.9
click at [445, 85] on div "Contact Choose contact [PERSON_NAME] to [STREET_ADDRESS][PERSON_NAME] Deliver t…" at bounding box center [333, 94] width 472 height 37
click at [476, 85] on div "W40513" at bounding box center [493, 93] width 79 height 16
click at [476, 88] on textarea "W40513" at bounding box center [493, 92] width 79 height 14
click at [487, 175] on button "Show / Hide columns" at bounding box center [495, 173] width 49 height 10
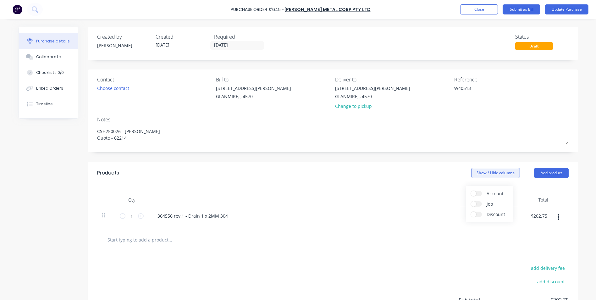
click at [487, 175] on button "Show / Hide columns" at bounding box center [495, 173] width 49 height 10
click at [476, 192] on span at bounding box center [473, 193] width 5 height 5
click at [471, 191] on input "Account" at bounding box center [471, 191] width 0 height 0
drag, startPoint x: 448, startPoint y: 214, endPoint x: 445, endPoint y: 215, distance: 3.6
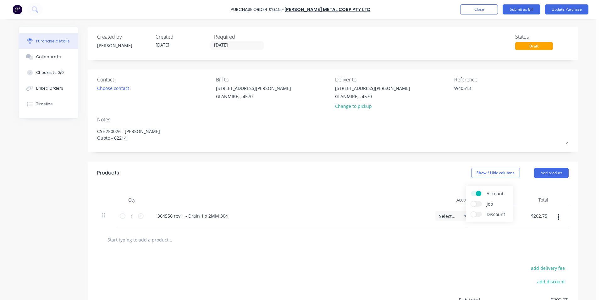
click at [448, 214] on span "Select..." at bounding box center [448, 216] width 19 height 7
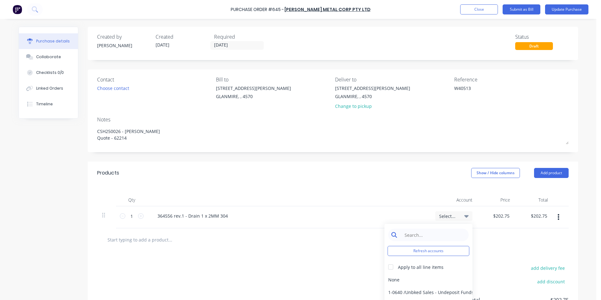
click at [432, 236] on input at bounding box center [433, 235] width 64 height 13
click at [419, 277] on div "5-0270 / Purchases - Materials" at bounding box center [429, 279] width 88 height 13
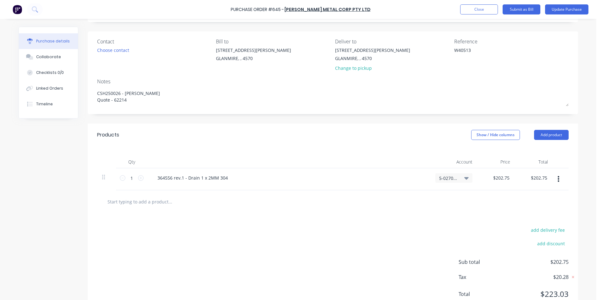
scroll to position [61, 0]
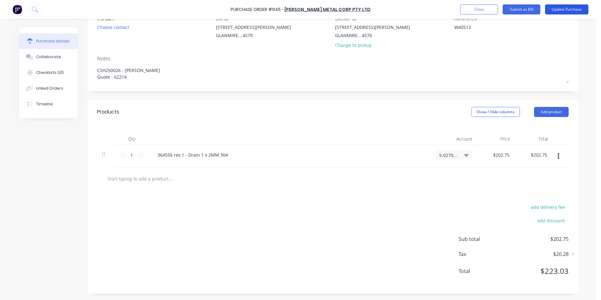
click at [565, 8] on button "Update Purchase" at bounding box center [566, 9] width 43 height 10
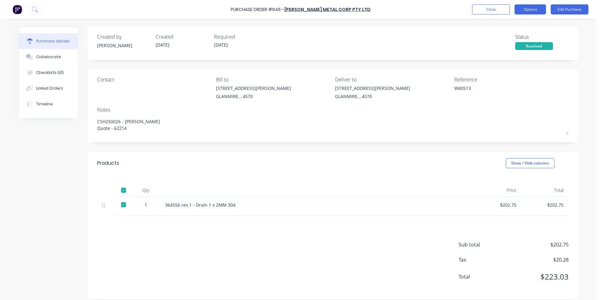
click at [525, 10] on button "Options" at bounding box center [530, 9] width 31 height 10
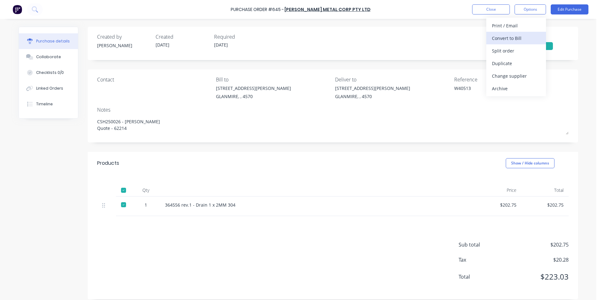
click at [513, 36] on div "Convert to Bill" at bounding box center [516, 38] width 48 height 9
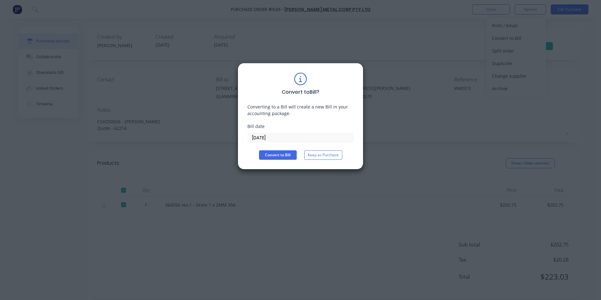
click at [283, 130] on div "Bill date [DATE]" at bounding box center [301, 133] width 106 height 20
click at [275, 138] on input "[DATE]" at bounding box center [301, 137] width 106 height 9
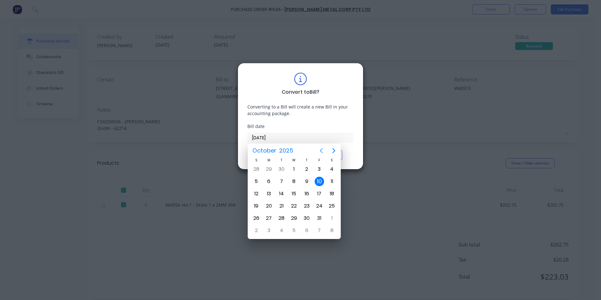
click at [320, 149] on icon "Previous page" at bounding box center [322, 151] width 8 height 8
click at [271, 204] on div "22" at bounding box center [268, 205] width 9 height 9
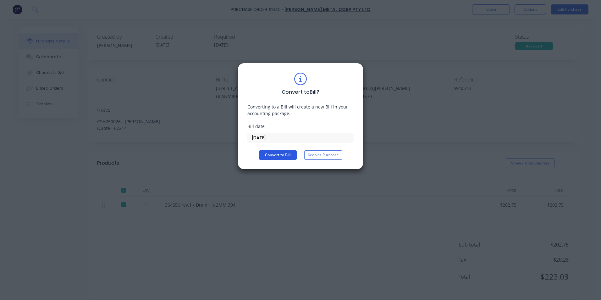
click at [281, 155] on button "Convert to Bill" at bounding box center [278, 154] width 38 height 9
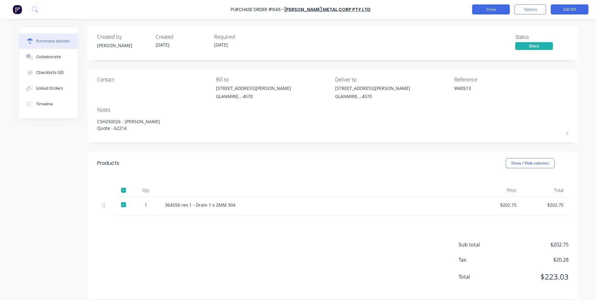
click at [482, 9] on button "Close" at bounding box center [491, 9] width 38 height 10
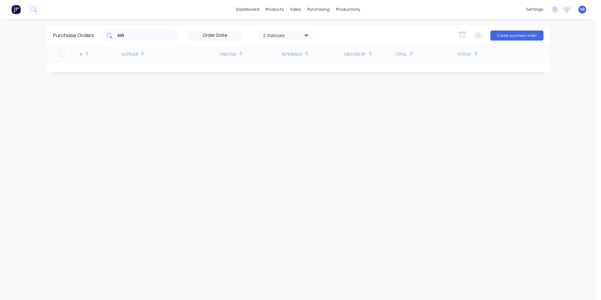
click at [147, 39] on div "645" at bounding box center [139, 35] width 79 height 13
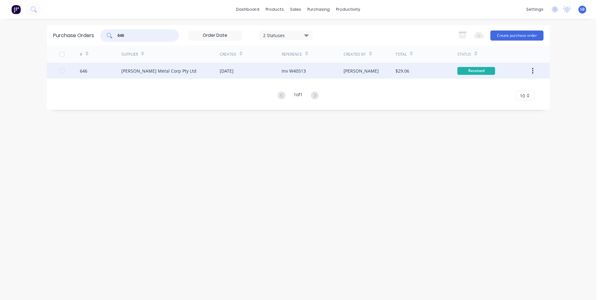
click at [310, 71] on div "Inv W40513" at bounding box center [313, 71] width 62 height 16
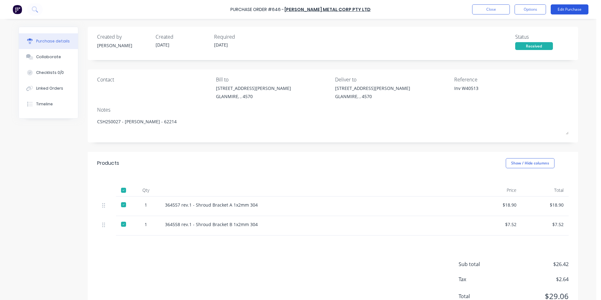
click at [570, 13] on button "Edit Purchase" at bounding box center [570, 9] width 38 height 10
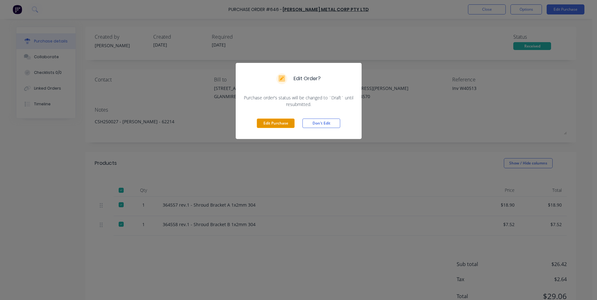
click at [263, 123] on button "Edit Purchase" at bounding box center [276, 123] width 38 height 9
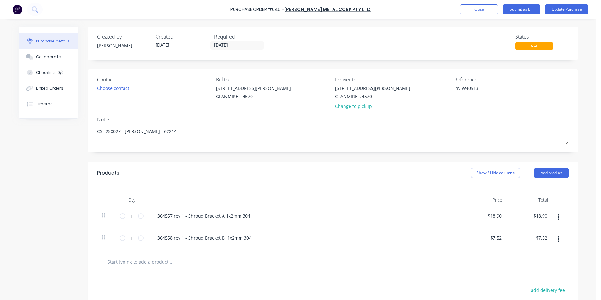
drag, startPoint x: 459, startPoint y: 88, endPoint x: 444, endPoint y: 86, distance: 15.2
click at [444, 86] on div "Contact Choose contact [PERSON_NAME] to [STREET_ADDRESS][PERSON_NAME] Deliver t…" at bounding box center [333, 94] width 472 height 37
click at [469, 89] on textarea "W40513" at bounding box center [493, 92] width 79 height 14
click at [494, 165] on div "Products Show / Hide columns Add product" at bounding box center [333, 173] width 491 height 23
click at [490, 174] on button "Show / Hide columns" at bounding box center [495, 173] width 49 height 10
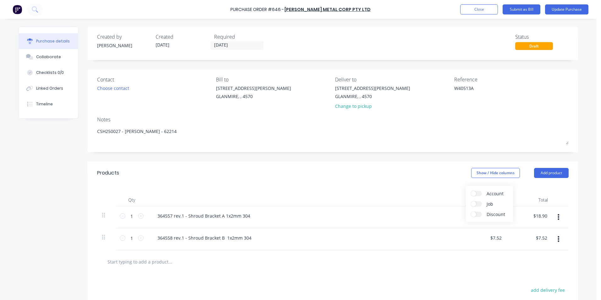
click at [473, 193] on span at bounding box center [473, 193] width 5 height 5
click at [471, 191] on input "Account" at bounding box center [471, 191] width 0 height 0
click at [448, 216] on span "Select..." at bounding box center [448, 216] width 19 height 7
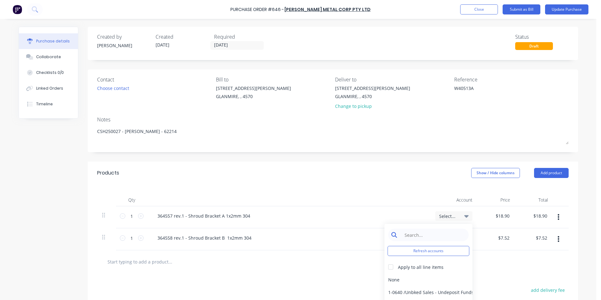
click at [443, 229] on input at bounding box center [433, 235] width 64 height 13
click at [387, 270] on div at bounding box center [391, 267] width 13 height 13
click at [391, 279] on div "5-0270 / Purchases - Materials" at bounding box center [429, 279] width 88 height 13
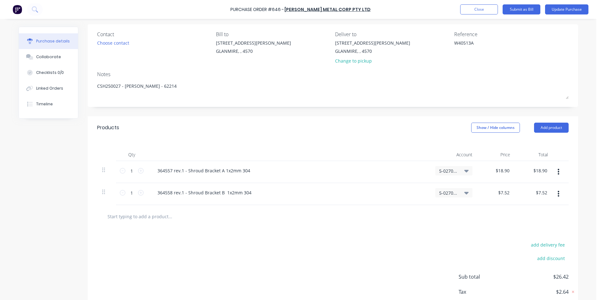
scroll to position [83, 0]
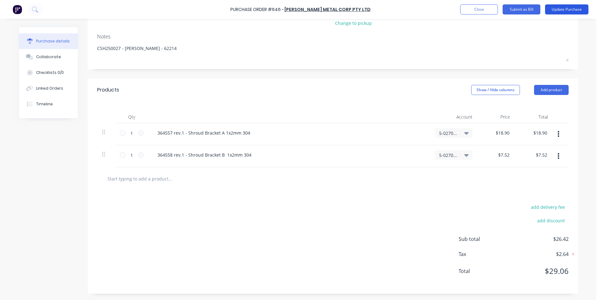
click at [579, 10] on button "Update Purchase" at bounding box center [566, 9] width 43 height 10
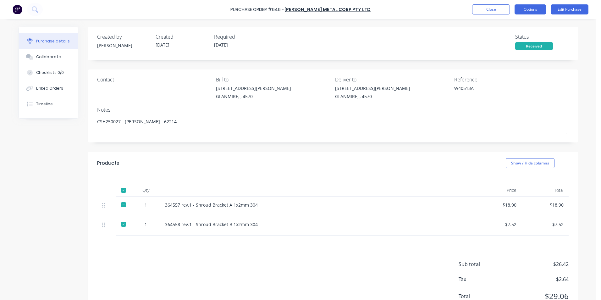
click at [525, 8] on button "Options" at bounding box center [530, 9] width 31 height 10
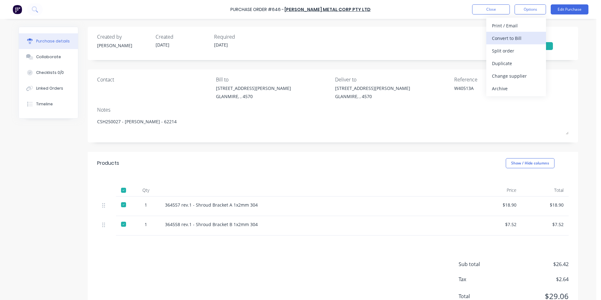
click at [525, 36] on div "Convert to Bill" at bounding box center [516, 38] width 48 height 9
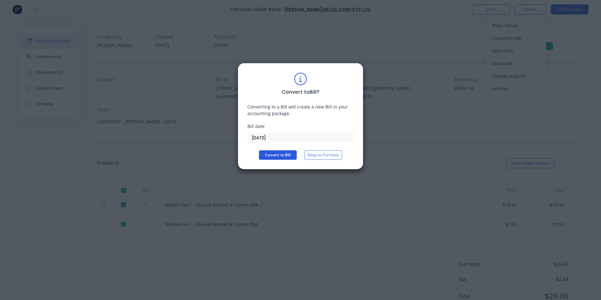
click at [265, 152] on button "Convert to Bill" at bounding box center [278, 154] width 38 height 9
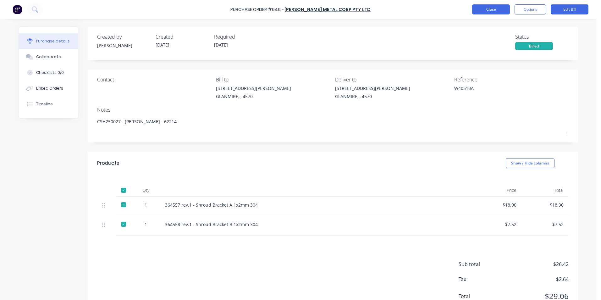
click at [476, 7] on button "Close" at bounding box center [491, 9] width 38 height 10
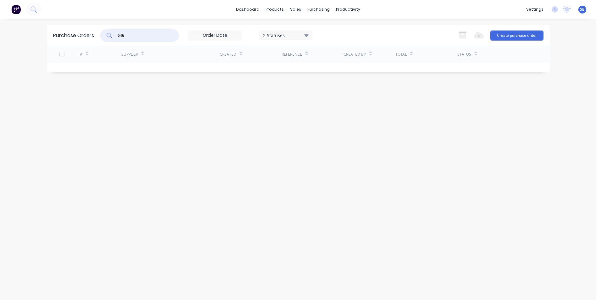
drag, startPoint x: 134, startPoint y: 32, endPoint x: 112, endPoint y: 27, distance: 22.4
click at [112, 27] on div "Purchase Orders 646 2 Statuses 2 Statuses Export to Excel (XLSX) Create purchas…" at bounding box center [298, 35] width 503 height 20
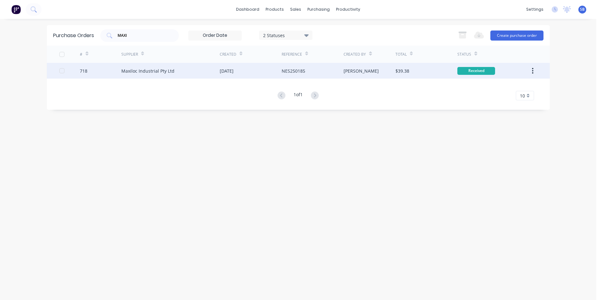
click at [309, 70] on div "NES250185" at bounding box center [313, 71] width 62 height 16
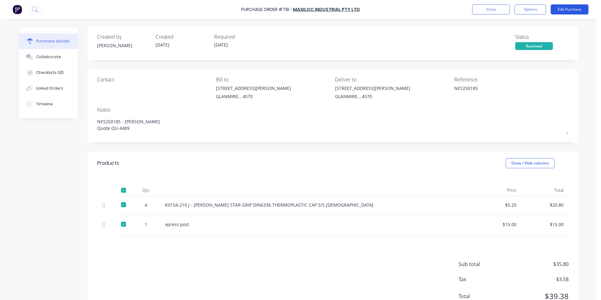
click at [564, 5] on button "Edit Purchase" at bounding box center [570, 9] width 38 height 10
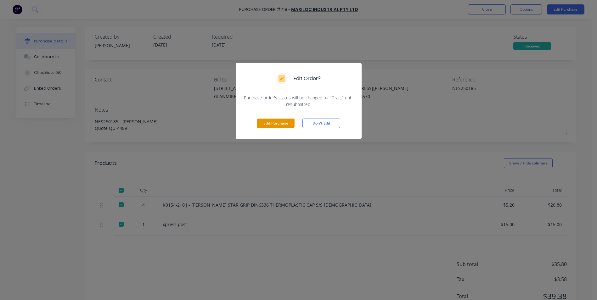
click at [280, 126] on button "Edit Purchase" at bounding box center [276, 123] width 38 height 9
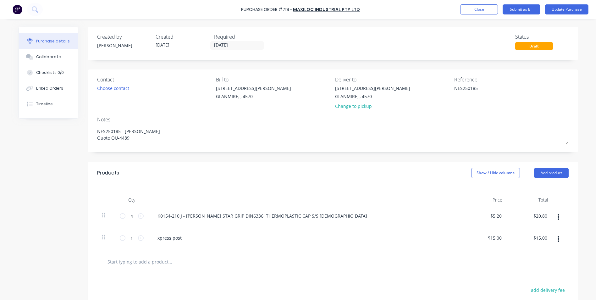
drag, startPoint x: 467, startPoint y: 87, endPoint x: 389, endPoint y: 77, distance: 78.1
click at [389, 77] on div "Contact Choose contact [PERSON_NAME] to [STREET_ADDRESS][PERSON_NAME] Deliver t…" at bounding box center [333, 94] width 472 height 37
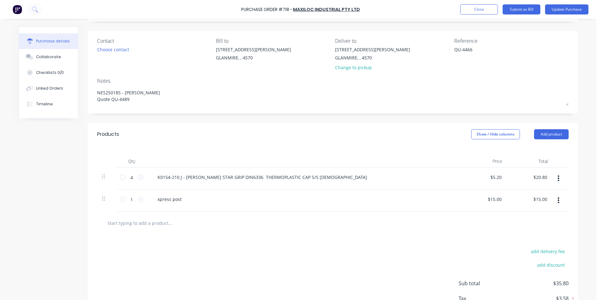
scroll to position [83, 0]
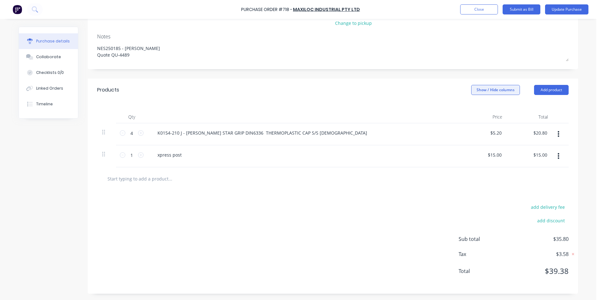
click at [474, 90] on button "Show / Hide columns" at bounding box center [495, 90] width 49 height 10
click at [473, 109] on span at bounding box center [473, 110] width 5 height 5
click at [471, 108] on input "Account" at bounding box center [471, 108] width 0 height 0
click at [449, 134] on span "Select..." at bounding box center [448, 133] width 19 height 7
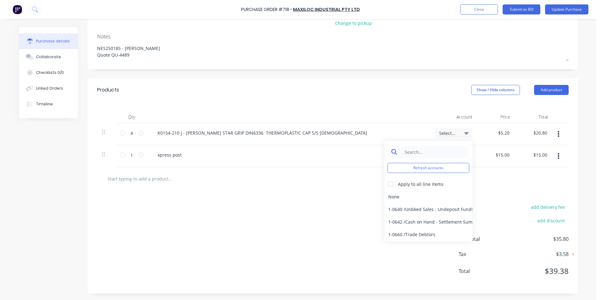
drag, startPoint x: 449, startPoint y: 134, endPoint x: 438, endPoint y: 150, distance: 19.4
click at [438, 150] on input at bounding box center [433, 152] width 64 height 13
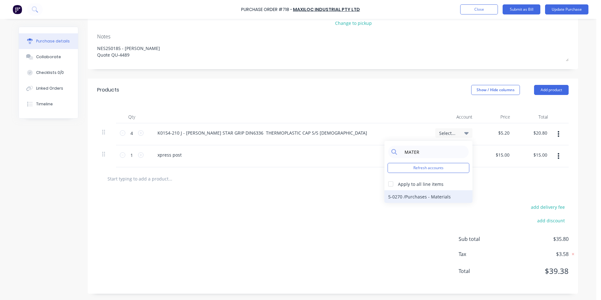
click at [421, 193] on div "5-0270 / Purchases - Materials" at bounding box center [429, 196] width 88 height 13
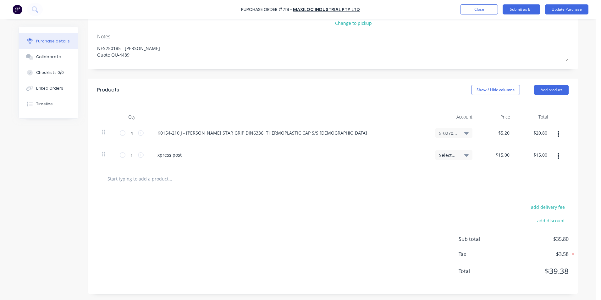
click at [443, 147] on div "Select..." at bounding box center [454, 156] width 47 height 22
click at [443, 155] on span "Select..." at bounding box center [448, 155] width 19 height 7
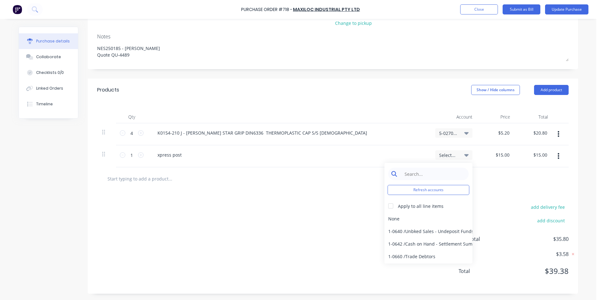
click at [437, 175] on input at bounding box center [433, 174] width 64 height 13
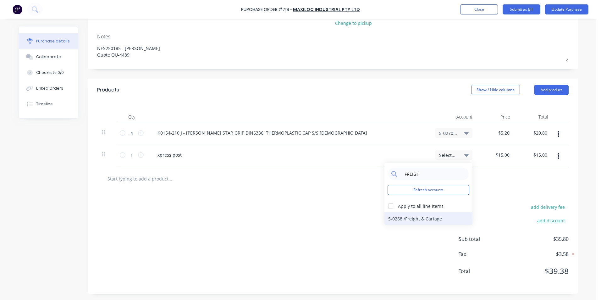
click at [428, 216] on div "5-0268 / Freight & Cartage" at bounding box center [429, 218] width 88 height 13
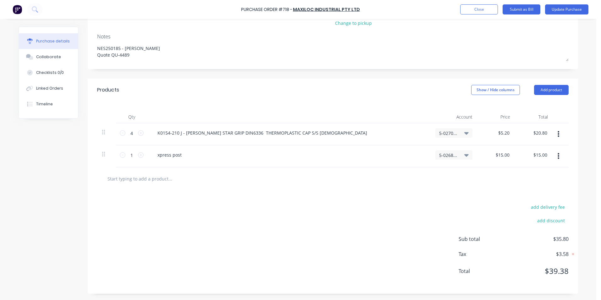
click at [416, 194] on div "add delivery fee add discount Sub total $35.80 Tax $3.58 Total $39.38" at bounding box center [333, 241] width 491 height 103
drag, startPoint x: 508, startPoint y: 131, endPoint x: 487, endPoint y: 124, distance: 22.4
click at [487, 124] on div "5.20 5.20" at bounding box center [497, 134] width 38 height 22
click at [435, 186] on div at bounding box center [333, 178] width 472 height 23
click at [572, 6] on button "Update Purchase" at bounding box center [566, 9] width 43 height 10
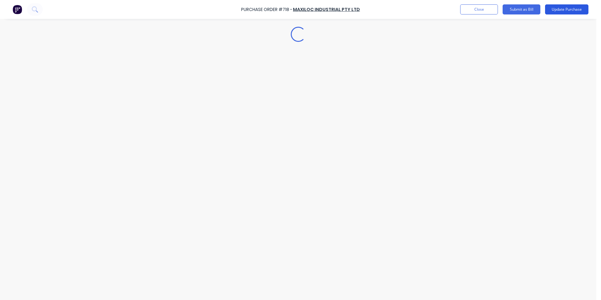
scroll to position [0, 0]
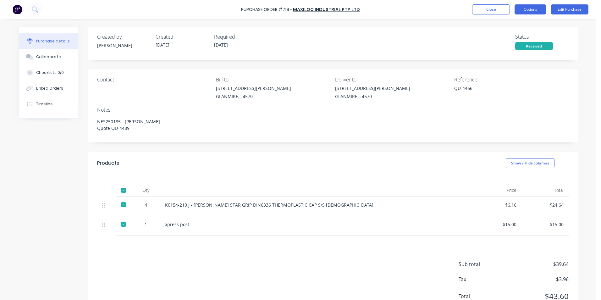
click at [524, 8] on button "Options" at bounding box center [530, 9] width 31 height 10
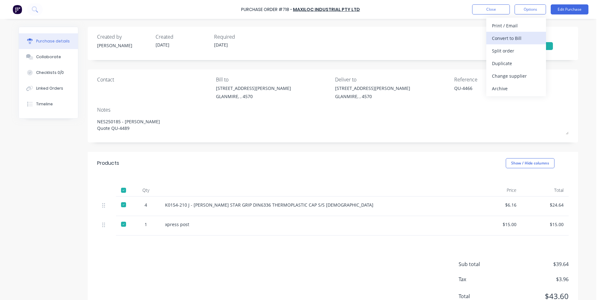
click at [529, 41] on div "Convert to Bill" at bounding box center [516, 38] width 48 height 9
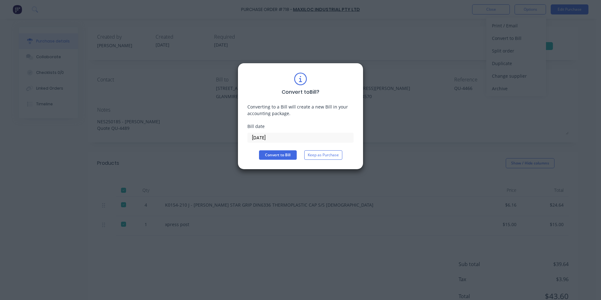
click at [312, 134] on input "[DATE]" at bounding box center [301, 137] width 106 height 9
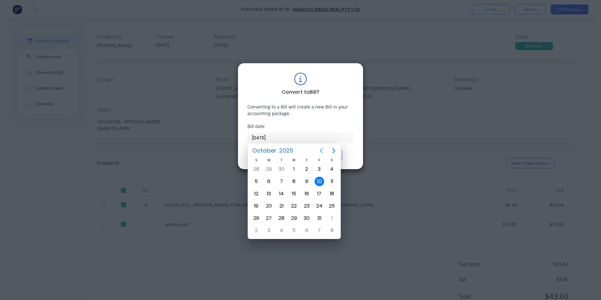
click at [320, 150] on icon "Previous page" at bounding box center [322, 151] width 8 height 8
click at [293, 193] on div "17" at bounding box center [294, 193] width 9 height 9
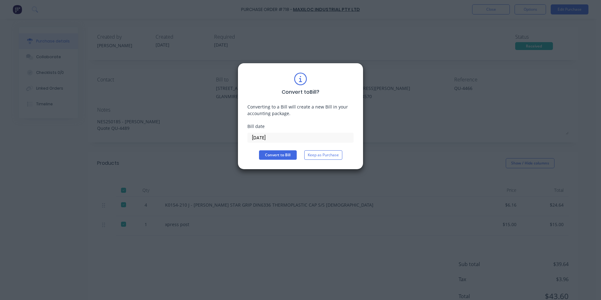
click at [286, 150] on div "Convert to Bill ? Converting to a Bill will create a new Bill in your accountin…" at bounding box center [301, 116] width 106 height 87
click at [285, 152] on button "Convert to Bill" at bounding box center [278, 154] width 38 height 9
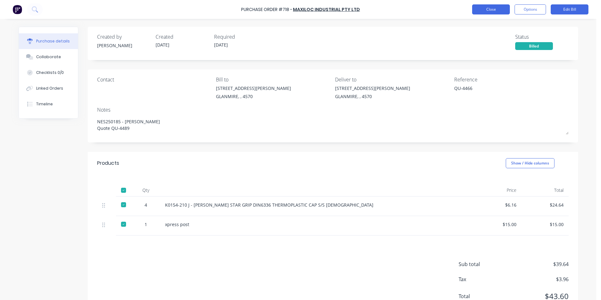
click at [491, 7] on button "Close" at bounding box center [491, 9] width 38 height 10
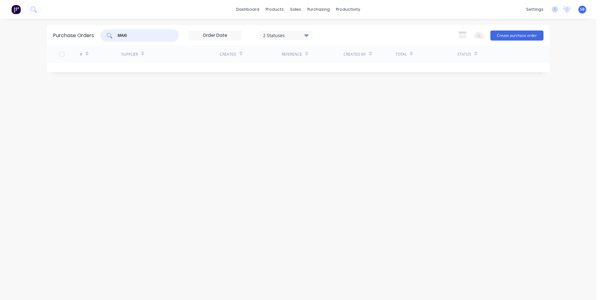
drag, startPoint x: 157, startPoint y: 37, endPoint x: 31, endPoint y: 21, distance: 127.2
click at [31, 21] on div "dashboard products sales purchasing productivity dashboard products Product Cat…" at bounding box center [298, 150] width 597 height 300
click at [351, 34] on div "MAXI 2 Statuses 2 Statuses Export to Excel (XLSX) Create purchase order" at bounding box center [321, 35] width 443 height 13
drag, startPoint x: 137, startPoint y: 32, endPoint x: 89, endPoint y: 29, distance: 48.2
click at [89, 29] on div "Purchase Orders MAXI 2 Statuses 2 Statuses Export to Excel (XLSX) Create purcha…" at bounding box center [298, 35] width 503 height 20
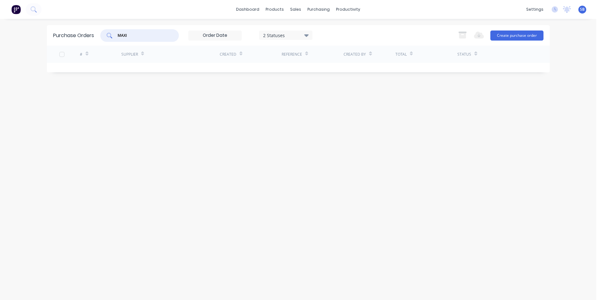
drag, startPoint x: 89, startPoint y: 29, endPoint x: 158, endPoint y: 32, distance: 68.6
click at [158, 32] on input "MAXI" at bounding box center [143, 35] width 52 height 6
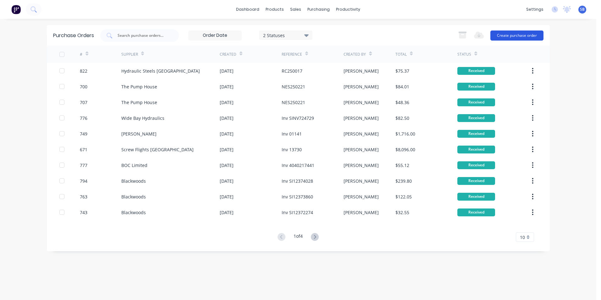
click at [535, 37] on button "Create purchase order" at bounding box center [517, 36] width 53 height 10
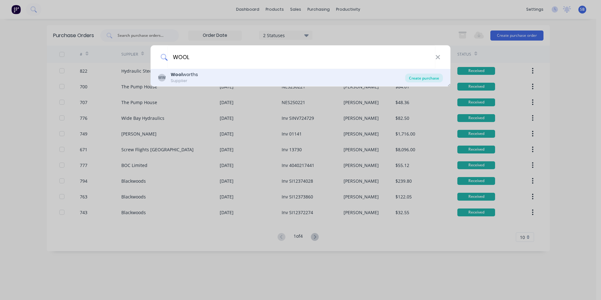
click at [427, 75] on div "Create purchase" at bounding box center [424, 78] width 38 height 9
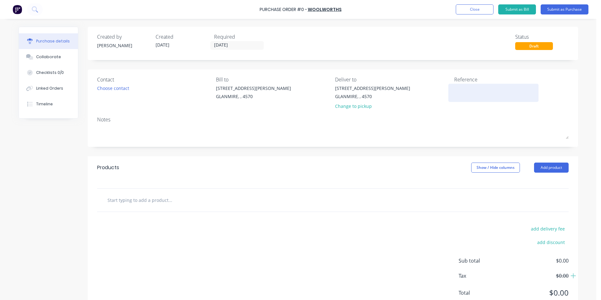
click at [471, 98] on textarea at bounding box center [493, 92] width 79 height 14
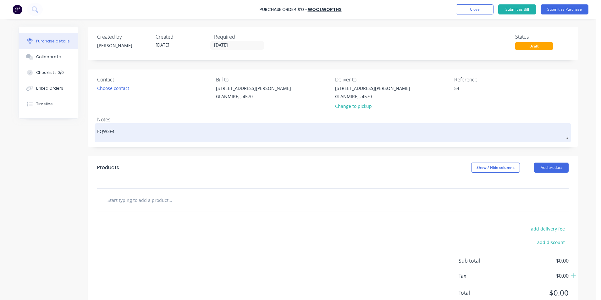
drag, startPoint x: 221, startPoint y: 124, endPoint x: 207, endPoint y: 125, distance: 13.8
click at [207, 125] on div "EQW3F4" at bounding box center [333, 133] width 472 height 16
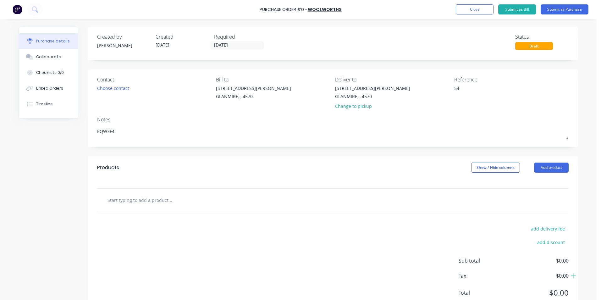
drag, startPoint x: 170, startPoint y: 137, endPoint x: 31, endPoint y: 129, distance: 138.6
click at [31, 129] on div "Created by [PERSON_NAME] Created [DATE] Required [DATE] Status Draft Contact Ch…" at bounding box center [299, 171] width 560 height 289
click at [484, 90] on textarea "54" at bounding box center [493, 92] width 79 height 14
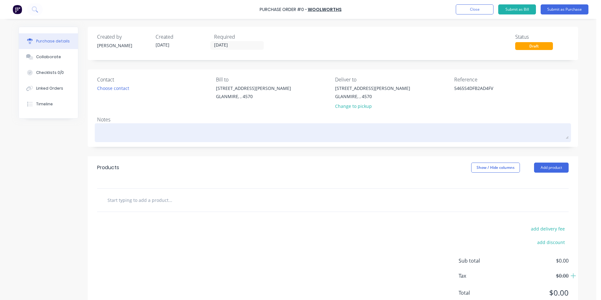
click at [120, 132] on textarea at bounding box center [333, 132] width 472 height 14
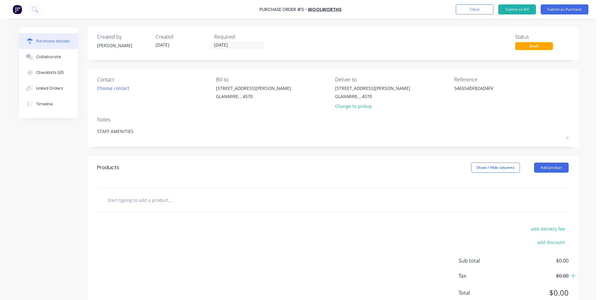
click at [182, 197] on input "text" at bounding box center [170, 200] width 126 height 13
click at [180, 188] on div at bounding box center [333, 183] width 491 height 9
click at [165, 201] on input "text" at bounding box center [170, 200] width 126 height 13
click at [171, 200] on input "text" at bounding box center [170, 200] width 126 height 13
click at [185, 200] on input "text" at bounding box center [170, 200] width 126 height 13
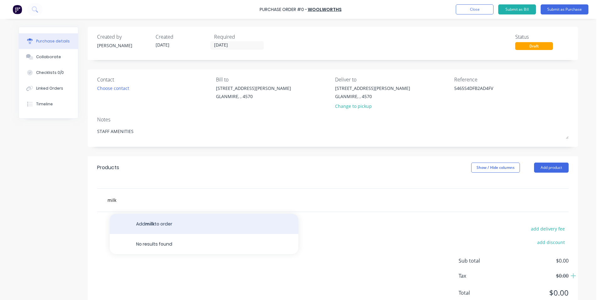
click at [188, 230] on button "Add milk to order" at bounding box center [204, 224] width 189 height 20
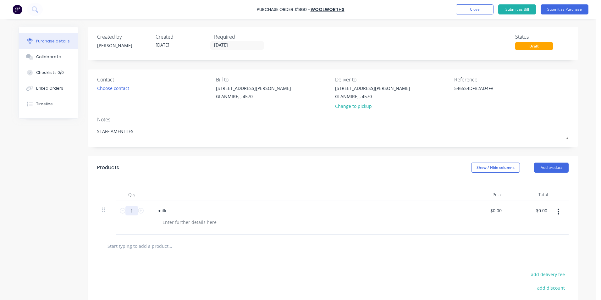
click at [127, 211] on input "1" at bounding box center [131, 210] width 13 height 9
click at [492, 171] on button "Show / Hide columns" at bounding box center [495, 168] width 49 height 10
click at [472, 186] on span at bounding box center [473, 188] width 5 height 5
click at [471, 186] on input "Account" at bounding box center [471, 186] width 0 height 0
click at [453, 211] on span "Select..." at bounding box center [448, 211] width 19 height 7
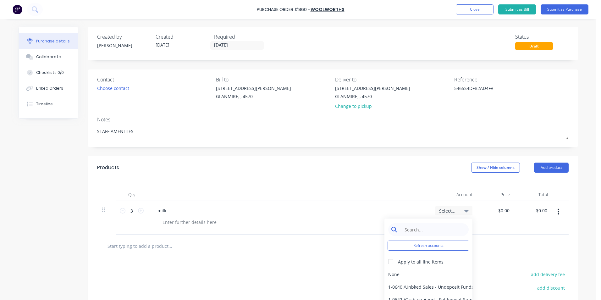
click at [414, 227] on input at bounding box center [433, 229] width 64 height 13
click at [404, 270] on div "6-0448 / Staff Training" at bounding box center [429, 274] width 88 height 13
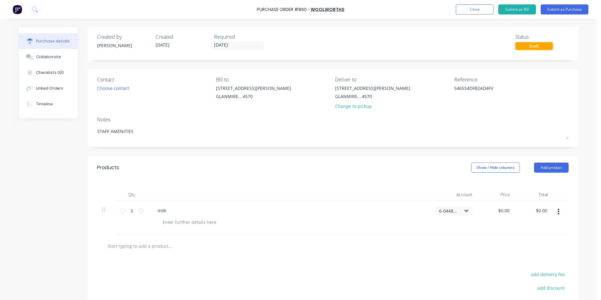
click at [457, 210] on div "6-0448 / Staff Training" at bounding box center [454, 211] width 30 height 6
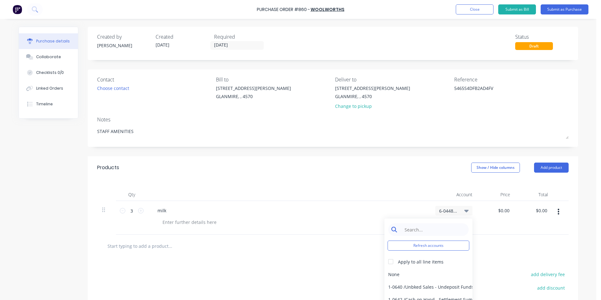
click at [428, 227] on input at bounding box center [433, 229] width 64 height 13
click at [416, 287] on div "6-0450 / Staff Amenities" at bounding box center [429, 287] width 88 height 13
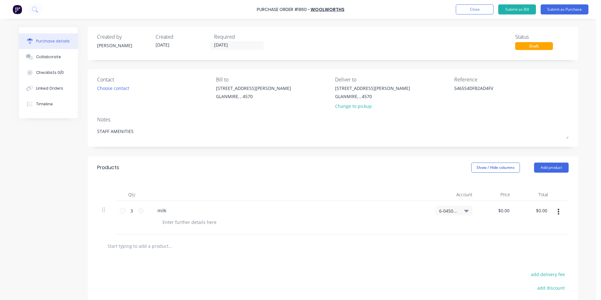
click at [557, 211] on button "button" at bounding box center [558, 211] width 15 height 11
click at [538, 250] on button "Exclude from tax" at bounding box center [539, 253] width 53 height 13
drag, startPoint x: 535, startPoint y: 211, endPoint x: 562, endPoint y: 209, distance: 27.4
click at [562, 209] on div "3 3 milk 6-0450 / Staff Amenities $0.00 $0.00 0.00 0.00" at bounding box center [333, 218] width 472 height 34
click at [494, 253] on div at bounding box center [333, 246] width 472 height 23
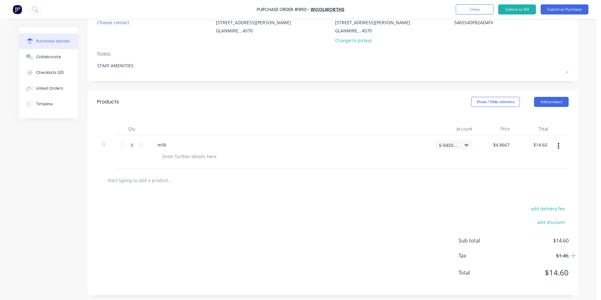
scroll to position [67, 0]
click at [176, 180] on input "text" at bounding box center [170, 178] width 126 height 13
click at [145, 176] on input "text" at bounding box center [170, 178] width 126 height 13
click at [148, 180] on input "text" at bounding box center [170, 178] width 126 height 13
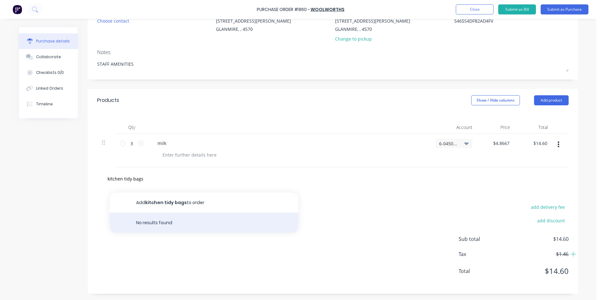
click at [208, 213] on div "No results found" at bounding box center [204, 223] width 189 height 20
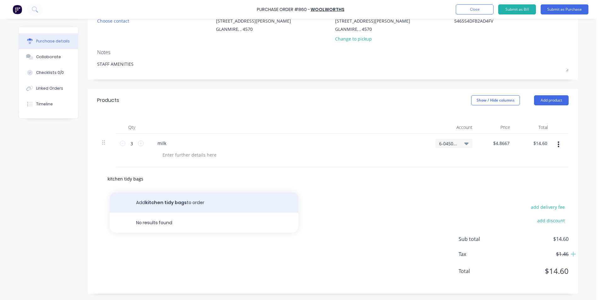
click at [207, 205] on button "Add kitchen tidy bags to order" at bounding box center [204, 202] width 189 height 20
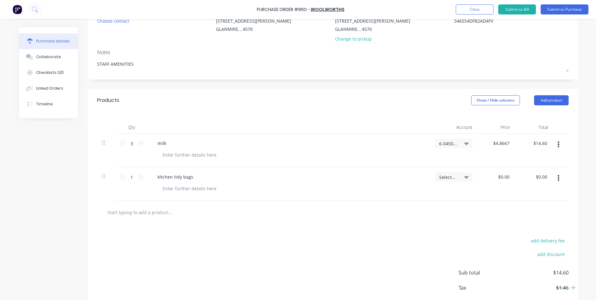
click at [153, 214] on input "text" at bounding box center [170, 212] width 126 height 13
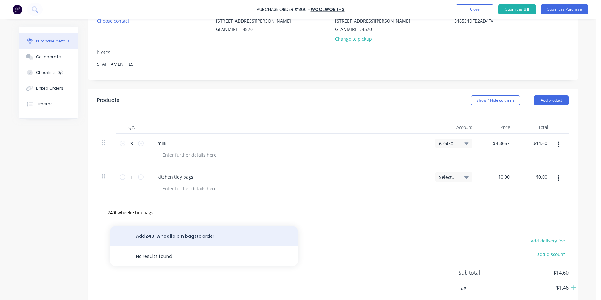
click at [194, 233] on button "Add 240l wheelie bin bags to order" at bounding box center [204, 236] width 189 height 20
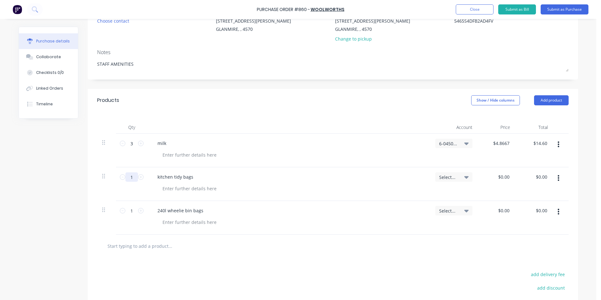
click at [127, 175] on input "1" at bounding box center [131, 176] width 13 height 9
click at [128, 213] on input "1" at bounding box center [131, 210] width 13 height 9
click at [300, 239] on div at bounding box center [333, 246] width 472 height 23
click at [140, 242] on input "text" at bounding box center [170, 246] width 126 height 13
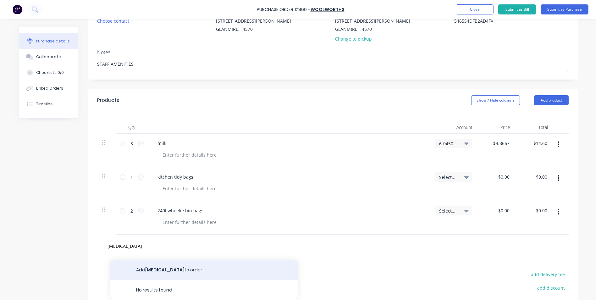
click at [143, 265] on button "Add [MEDICAL_DATA] to order" at bounding box center [204, 270] width 189 height 20
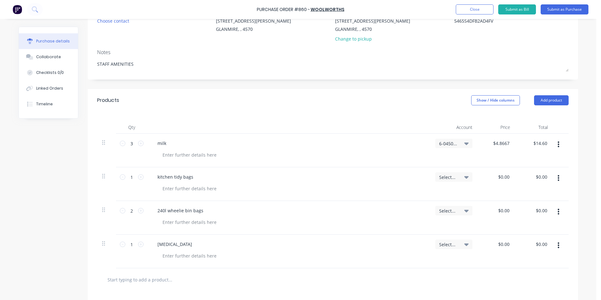
click at [178, 272] on div at bounding box center [333, 279] width 472 height 23
click at [178, 278] on input "text" at bounding box center [170, 279] width 126 height 13
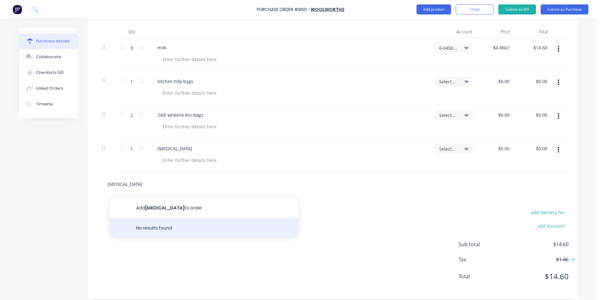
scroll to position [168, 0]
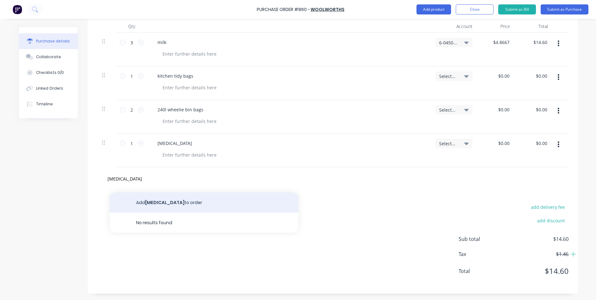
click at [218, 202] on button "Add [MEDICAL_DATA] to order" at bounding box center [204, 202] width 189 height 20
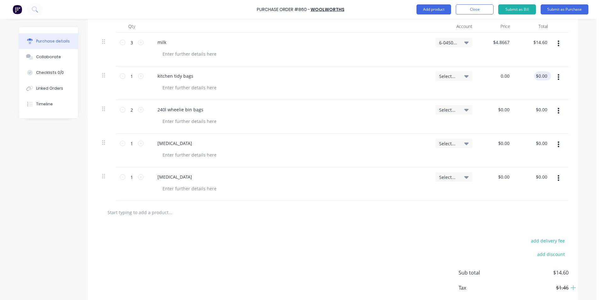
drag, startPoint x: 497, startPoint y: 77, endPoint x: 536, endPoint y: 77, distance: 38.7
click at [536, 77] on div "1 1 kitchen tidy bags Select... 0.00 0.00 $0.00 $0.00" at bounding box center [333, 83] width 472 height 34
click at [526, 125] on div "$0.00 $0.00" at bounding box center [534, 117] width 38 height 34
click at [509, 107] on div "$0.00 $0.00" at bounding box center [505, 109] width 17 height 9
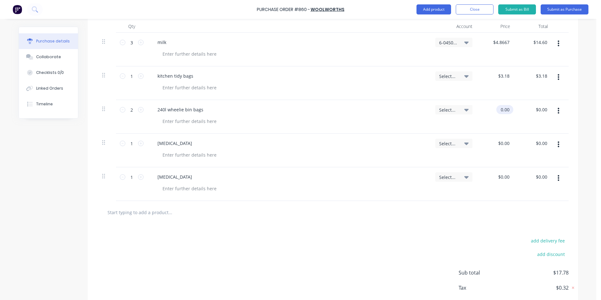
click at [506, 107] on input "0.00" at bounding box center [504, 109] width 14 height 9
drag, startPoint x: 545, startPoint y: 111, endPoint x: 529, endPoint y: 109, distance: 15.6
click at [529, 109] on div "0.00 0.00" at bounding box center [534, 117] width 38 height 34
click at [531, 137] on div "$0.00 $0.00" at bounding box center [534, 151] width 38 height 34
drag, startPoint x: 532, startPoint y: 142, endPoint x: 553, endPoint y: 143, distance: 21.1
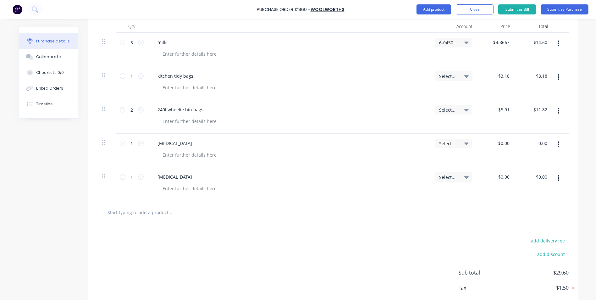
click at [549, 143] on div "1 1 [MEDICAL_DATA] Select... $0.00 $0.00 0.00 0.00" at bounding box center [333, 151] width 472 height 34
click at [543, 143] on input "0.00" at bounding box center [543, 143] width 12 height 9
drag, startPoint x: 546, startPoint y: 144, endPoint x: 527, endPoint y: 142, distance: 19.0
click at [527, 142] on div "$0.00 $0.00" at bounding box center [534, 151] width 38 height 34
click at [544, 147] on div "$0.00 $0.00" at bounding box center [541, 143] width 14 height 9
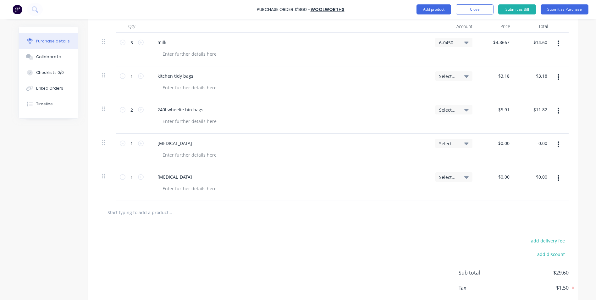
drag, startPoint x: 544, startPoint y: 143, endPoint x: 532, endPoint y: 142, distance: 11.7
click at [532, 142] on div "0.00 0.00" at bounding box center [534, 151] width 38 height 34
click at [537, 176] on input "0.00" at bounding box center [543, 176] width 12 height 9
click at [547, 177] on div "$0.00 $0.00" at bounding box center [542, 176] width 17 height 9
drag, startPoint x: 545, startPoint y: 176, endPoint x: 515, endPoint y: 172, distance: 30.8
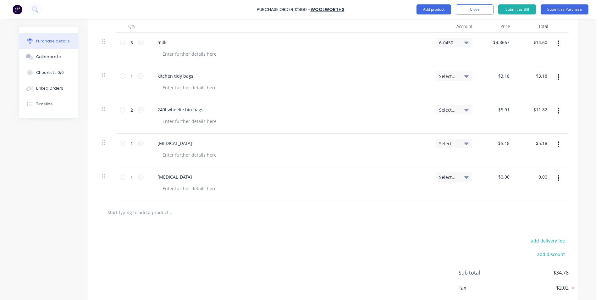
click at [515, 172] on div "0.00 0.00" at bounding box center [534, 184] width 38 height 34
click at [560, 146] on button "button" at bounding box center [558, 144] width 15 height 11
click at [551, 183] on button "Exclude from tax" at bounding box center [539, 186] width 53 height 13
click at [558, 179] on icon "button" at bounding box center [559, 178] width 2 height 7
click at [542, 217] on button "Exclude from tax" at bounding box center [539, 220] width 53 height 13
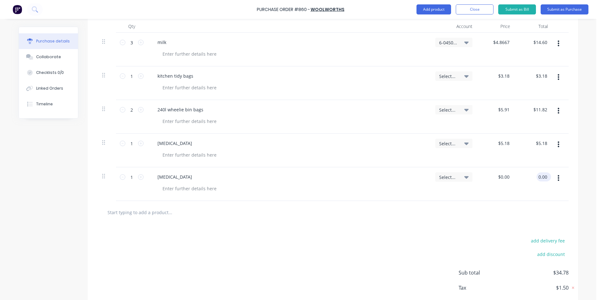
click at [545, 176] on input "0.00" at bounding box center [543, 176] width 12 height 9
click at [514, 208] on div at bounding box center [333, 212] width 462 height 13
click at [163, 212] on input "text" at bounding box center [170, 212] width 126 height 13
click at [175, 231] on button "Add bag to order" at bounding box center [204, 236] width 189 height 20
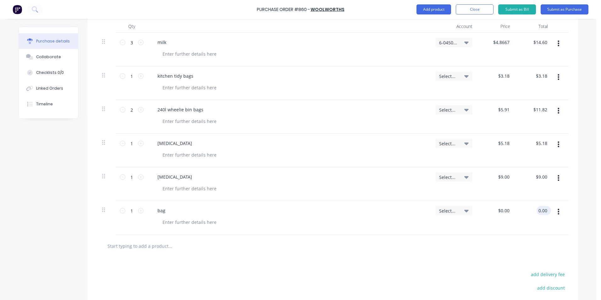
click at [539, 212] on input "0.00" at bounding box center [543, 210] width 12 height 9
drag, startPoint x: 547, startPoint y: 210, endPoint x: 536, endPoint y: 211, distance: 11.0
click at [536, 211] on div "$0.00 $0.00" at bounding box center [542, 210] width 17 height 9
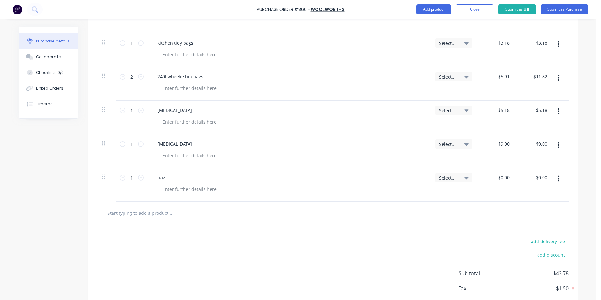
scroll to position [236, 0]
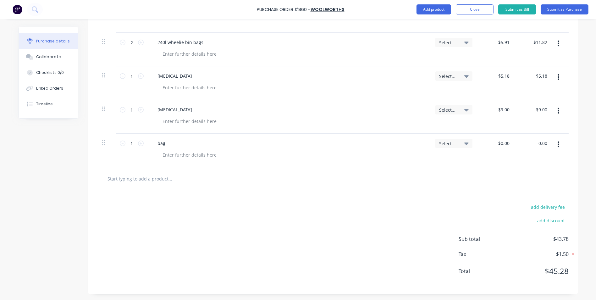
drag, startPoint x: 545, startPoint y: 141, endPoint x: 514, endPoint y: 141, distance: 30.5
click at [515, 141] on div "0.00 0.00" at bounding box center [534, 151] width 38 height 34
click at [518, 171] on div at bounding box center [333, 178] width 472 height 23
click at [518, 176] on div at bounding box center [333, 178] width 462 height 13
click at [515, 194] on div "add delivery fee add discount Sub total $44.68 Tax $1.59 Total $46.27" at bounding box center [333, 241] width 491 height 103
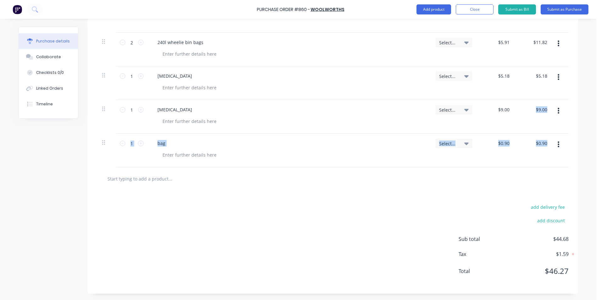
drag, startPoint x: 541, startPoint y: 134, endPoint x: 552, endPoint y: 168, distance: 35.8
click at [552, 168] on div "Products Show / Hide columns Add product Qty Account Price Total 3 3 milk 6-045…" at bounding box center [333, 107] width 491 height 373
click at [454, 196] on div "add delivery fee add discount Sub total $44.68 Tax $1.59 Total $46.27" at bounding box center [333, 241] width 491 height 103
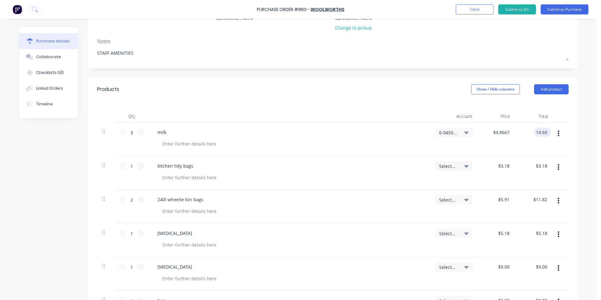
click at [536, 132] on input "14.60" at bounding box center [541, 132] width 14 height 9
click at [547, 165] on div "$3.18 $3.18" at bounding box center [542, 165] width 17 height 9
click at [548, 198] on div "$11.82 $11.82" at bounding box center [541, 199] width 19 height 9
click at [548, 233] on div "$5.18 $5.18" at bounding box center [542, 233] width 17 height 9
click at [543, 232] on input "5.18" at bounding box center [543, 233] width 12 height 9
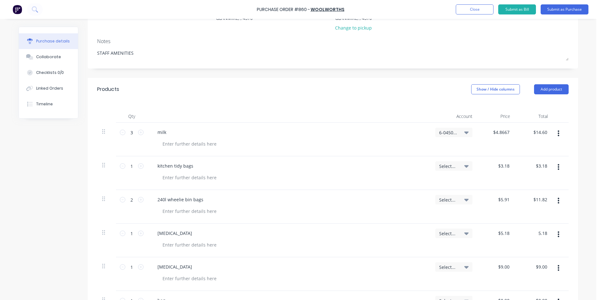
drag, startPoint x: 545, startPoint y: 232, endPoint x: 531, endPoint y: 230, distance: 13.6
click at [531, 230] on div "5.18 5.18" at bounding box center [534, 241] width 38 height 34
click at [533, 251] on div "$5.70 $5.70" at bounding box center [534, 241] width 38 height 34
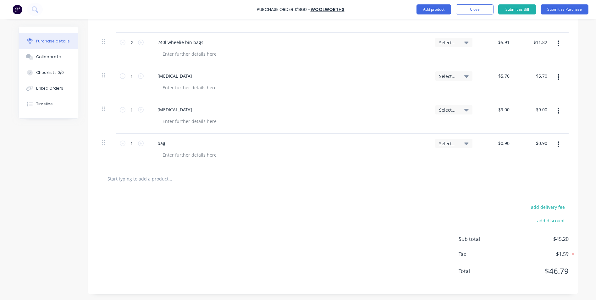
scroll to position [47, 0]
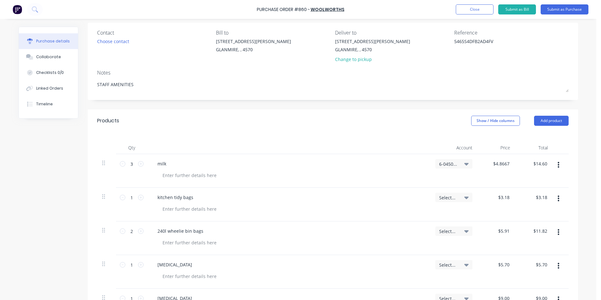
click at [452, 198] on span "Select..." at bounding box center [448, 197] width 19 height 7
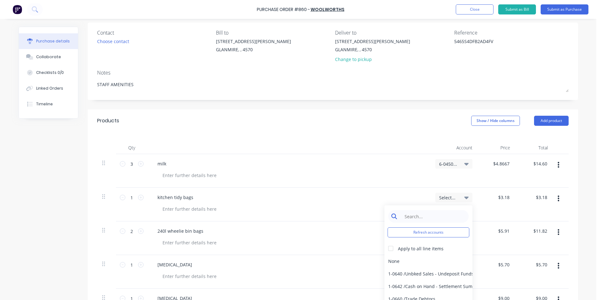
click at [434, 218] on input at bounding box center [433, 216] width 64 height 13
click at [389, 249] on div at bounding box center [391, 248] width 13 height 13
click at [395, 269] on div "6-0450 / Staff Amenities" at bounding box center [429, 273] width 88 height 13
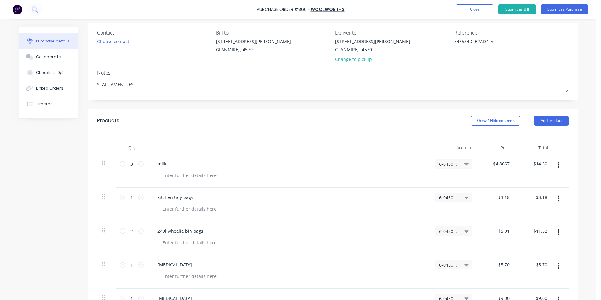
click at [392, 234] on div "240l wheelie bin bags" at bounding box center [289, 230] width 273 height 9
click at [563, 10] on button "Submit as Purchase" at bounding box center [565, 9] width 48 height 10
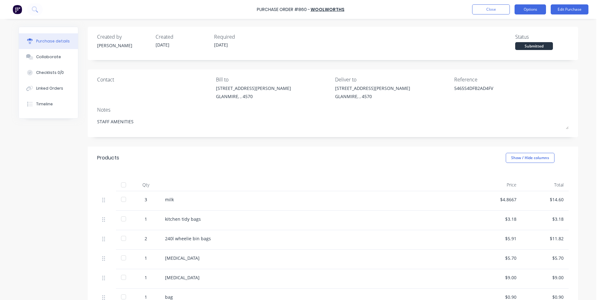
click at [543, 12] on button "Options" at bounding box center [530, 9] width 31 height 10
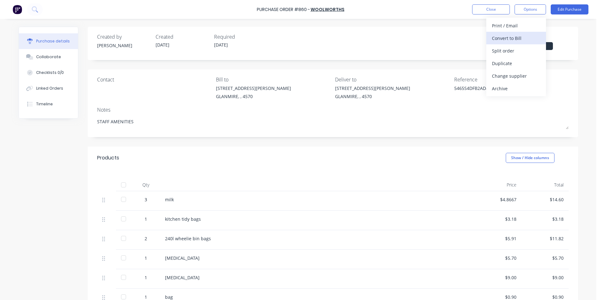
click at [527, 39] on div "Convert to Bill" at bounding box center [516, 38] width 48 height 9
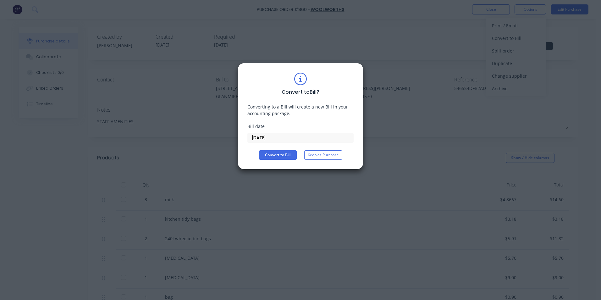
click at [269, 134] on input "[DATE]" at bounding box center [301, 137] width 106 height 9
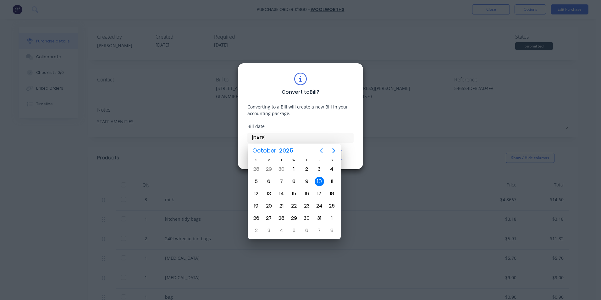
click at [321, 151] on icon "Previous page" at bounding box center [321, 150] width 3 height 5
click at [267, 205] on div "22" at bounding box center [268, 205] width 9 height 9
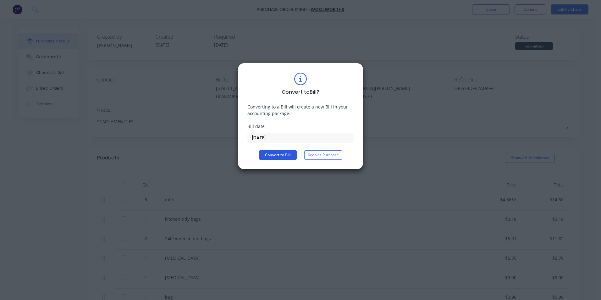
click at [277, 158] on button "Convert to Bill" at bounding box center [278, 154] width 38 height 9
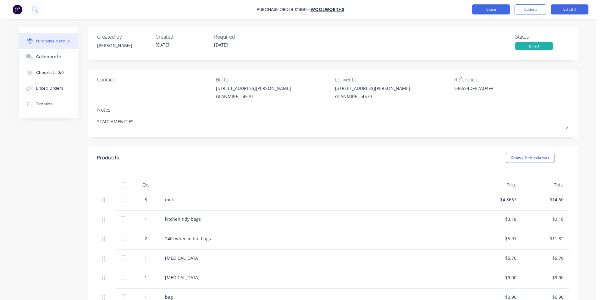
click at [502, 13] on button "Close" at bounding box center [491, 9] width 38 height 10
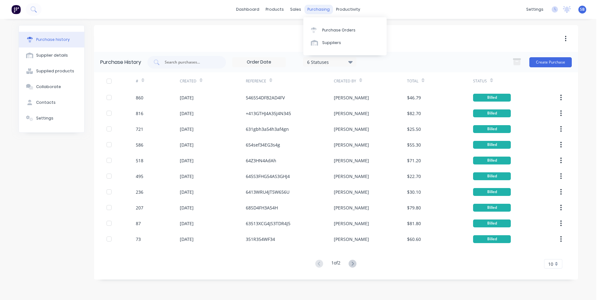
click at [321, 13] on div "purchasing" at bounding box center [318, 9] width 29 height 9
click at [327, 31] on div "Purchase Orders" at bounding box center [338, 30] width 33 height 6
